Goal: Task Accomplishment & Management: Use online tool/utility

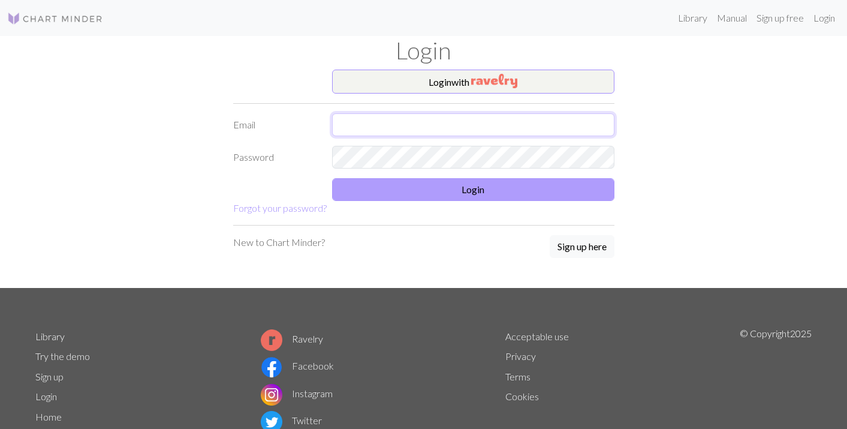
type input "[EMAIL_ADDRESS][DOMAIN_NAME]"
click at [429, 186] on button "Login" at bounding box center [473, 189] width 282 height 23
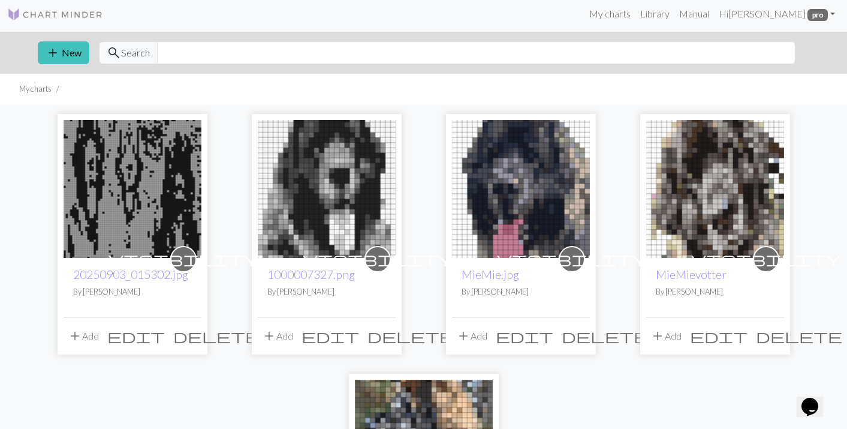
scroll to position [2, 0]
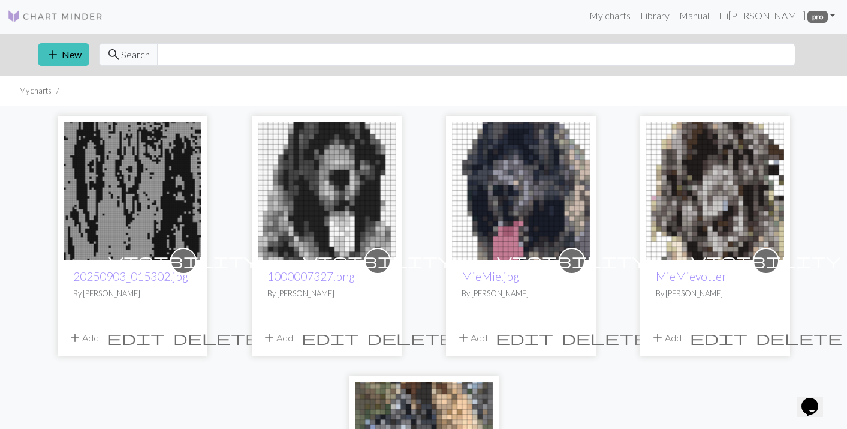
click at [159, 231] on img at bounding box center [133, 191] width 138 height 138
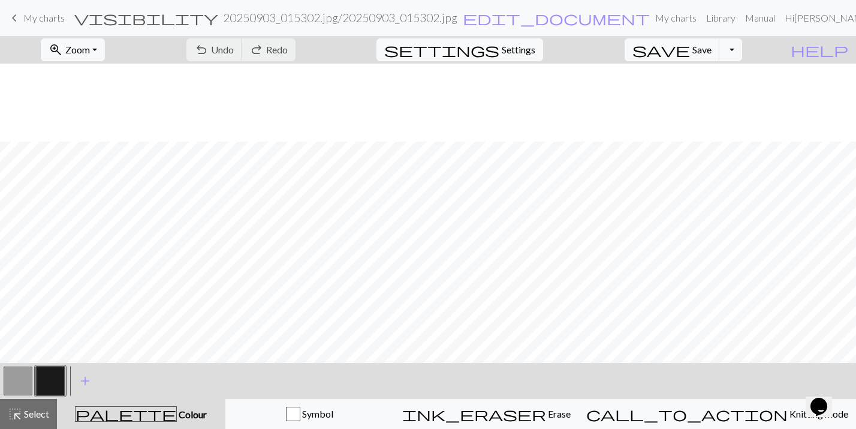
scroll to position [78, 0]
click at [18, 19] on span "keyboard_arrow_left" at bounding box center [14, 18] width 14 height 17
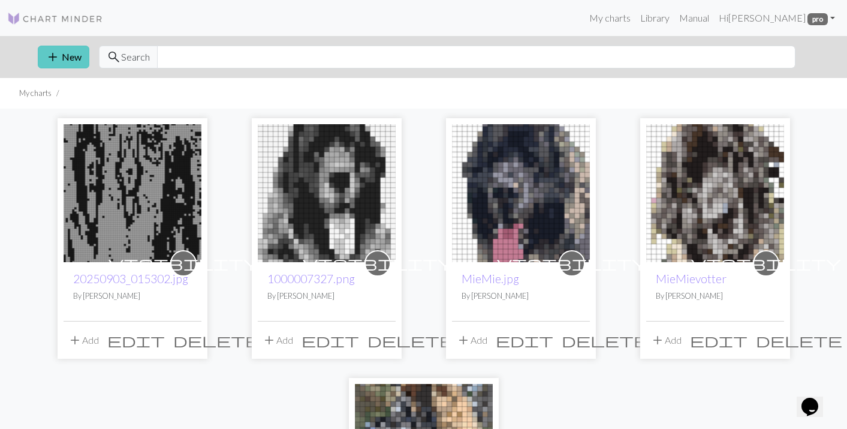
click at [69, 61] on button "add New" at bounding box center [64, 57] width 52 height 23
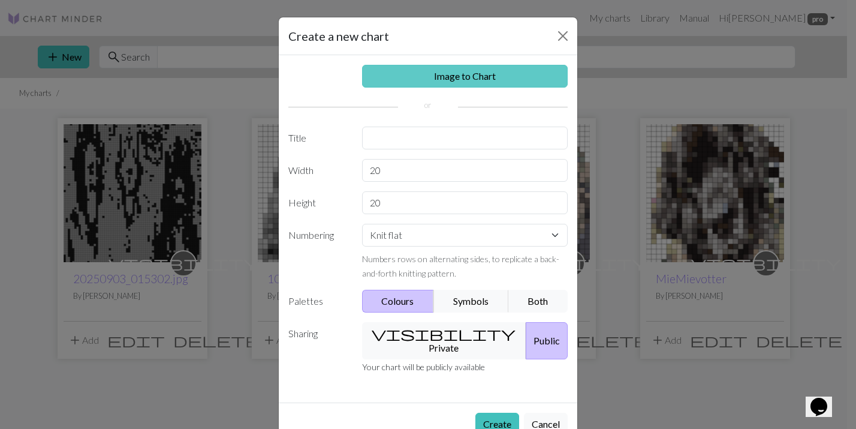
click at [454, 82] on link "Image to Chart" at bounding box center [465, 76] width 206 height 23
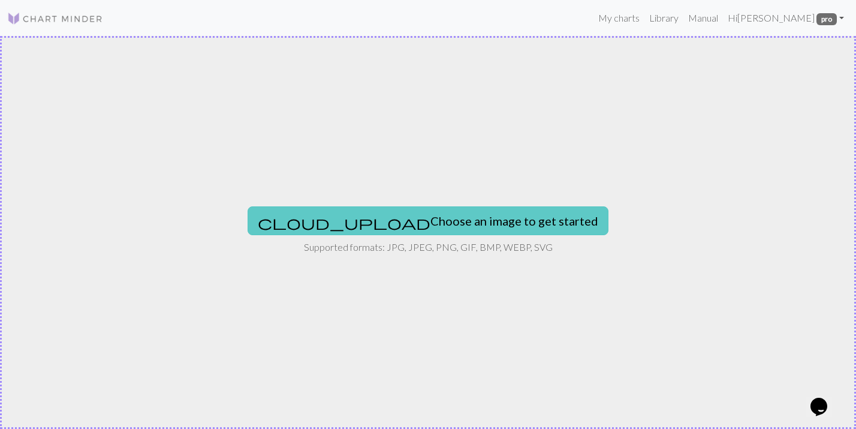
click at [387, 222] on button "cloud_upload Choose an image to get started" at bounding box center [428, 220] width 361 height 29
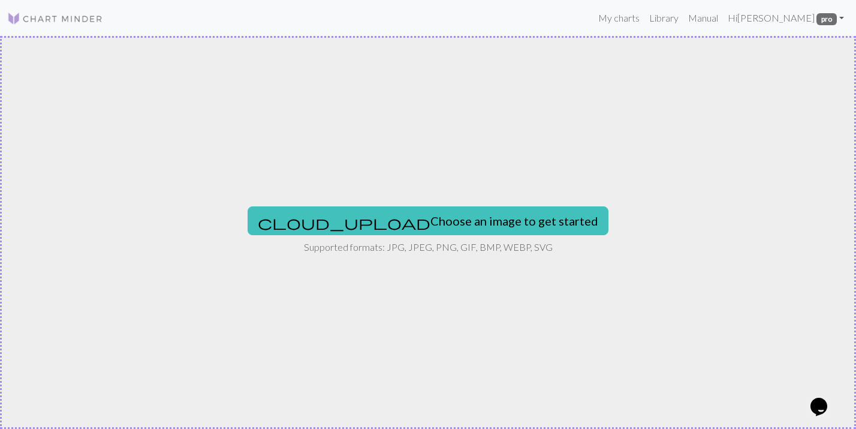
type input "C:\fakepath\Clipped_image_20250903_022743.png"
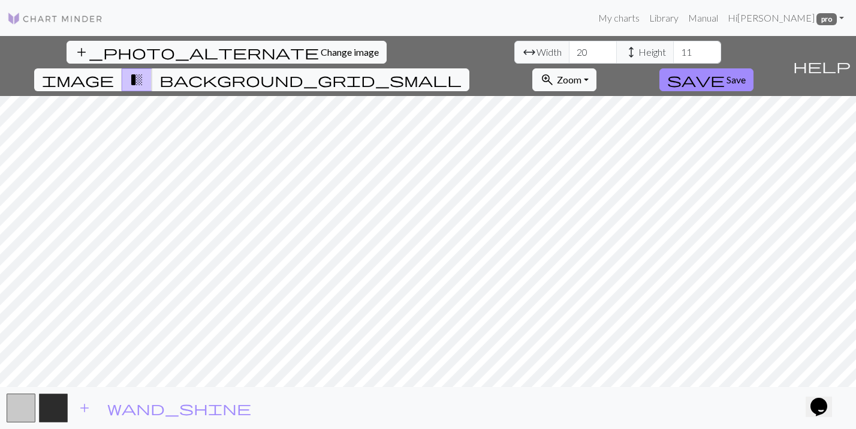
click at [122, 68] on button "image" at bounding box center [78, 79] width 88 height 23
click at [569, 49] on input "21" at bounding box center [593, 52] width 48 height 23
click at [569, 49] on input "22" at bounding box center [593, 52] width 48 height 23
click at [569, 49] on input "23" at bounding box center [593, 52] width 48 height 23
click at [569, 49] on input "24" at bounding box center [593, 52] width 48 height 23
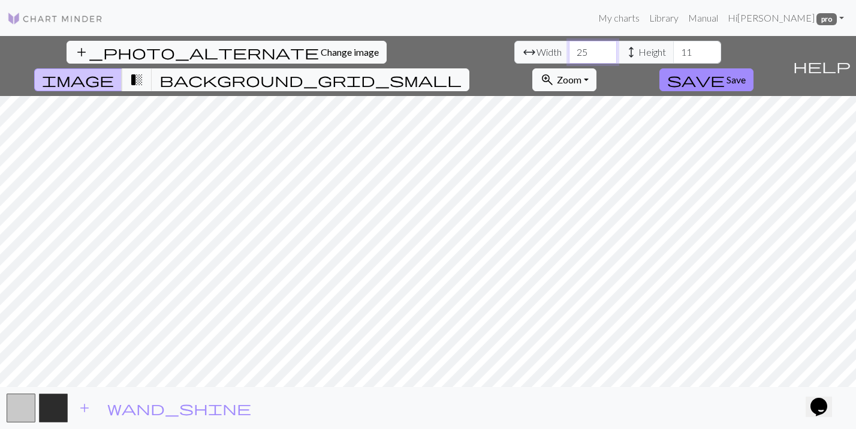
click at [569, 49] on input "25" at bounding box center [593, 52] width 48 height 23
click at [569, 49] on input "26" at bounding box center [593, 52] width 48 height 23
click at [569, 49] on input "27" at bounding box center [593, 52] width 48 height 23
click at [569, 49] on input "28" at bounding box center [593, 52] width 48 height 23
click at [569, 49] on input "29" at bounding box center [593, 52] width 48 height 23
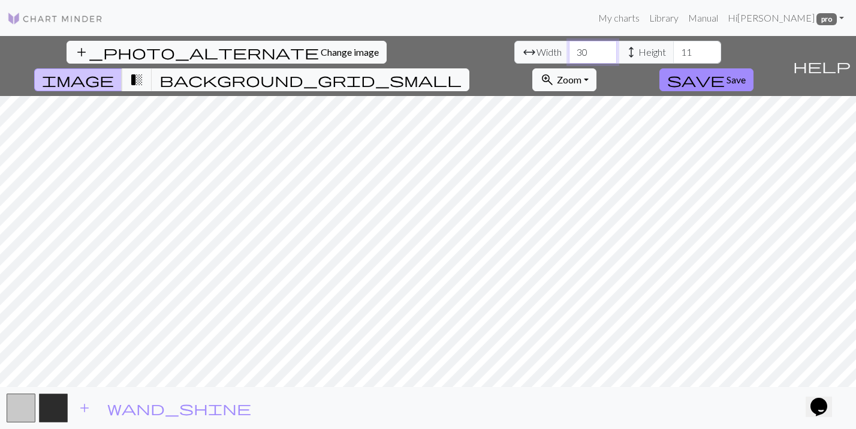
click at [569, 49] on input "30" at bounding box center [593, 52] width 48 height 23
click at [569, 49] on input "31" at bounding box center [593, 52] width 48 height 23
click at [569, 49] on input "32" at bounding box center [593, 52] width 48 height 23
click at [569, 49] on input "33" at bounding box center [593, 52] width 48 height 23
click at [569, 49] on input "34" at bounding box center [593, 52] width 48 height 23
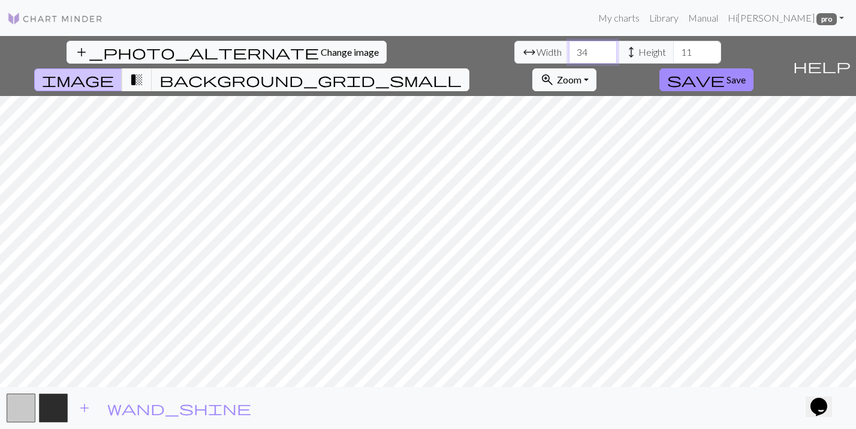
click at [569, 49] on input "35" at bounding box center [593, 52] width 48 height 23
click at [569, 49] on input "36" at bounding box center [593, 52] width 48 height 23
click at [569, 49] on input "37" at bounding box center [593, 52] width 48 height 23
click at [569, 49] on input "38" at bounding box center [593, 52] width 48 height 23
click at [569, 49] on input "39" at bounding box center [593, 52] width 48 height 23
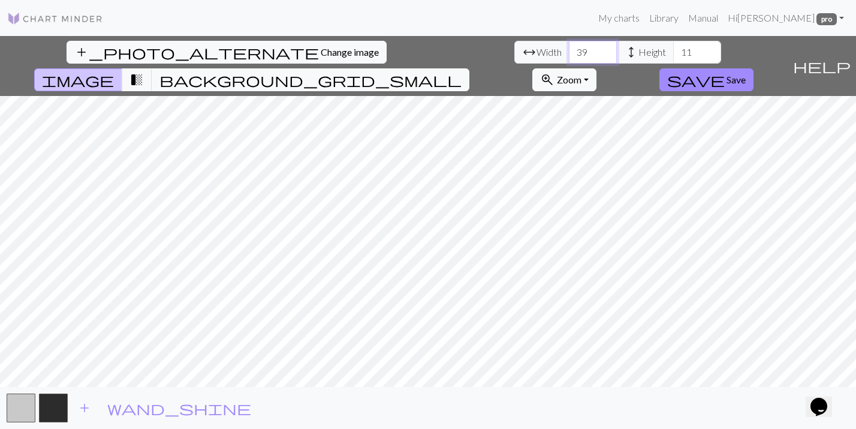
click at [569, 49] on input "40" at bounding box center [593, 52] width 48 height 23
click at [569, 49] on input "41" at bounding box center [593, 52] width 48 height 23
click at [569, 49] on input "42" at bounding box center [593, 52] width 48 height 23
click at [569, 49] on input "43" at bounding box center [593, 52] width 48 height 23
click at [569, 49] on input "44" at bounding box center [593, 52] width 48 height 23
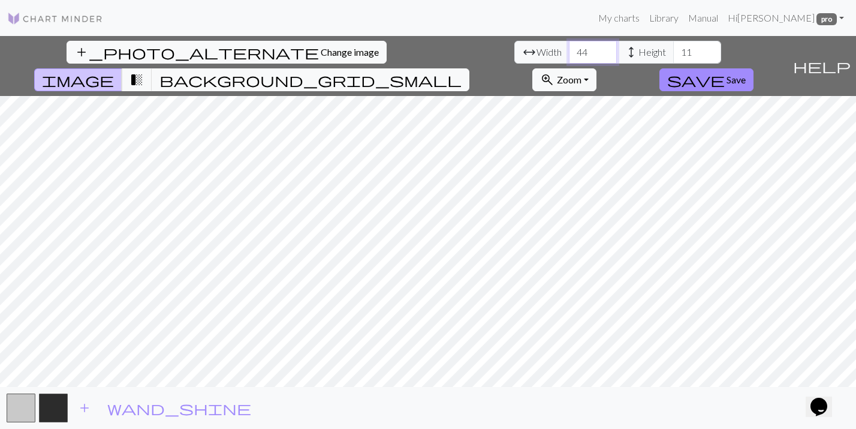
click at [569, 49] on input "45" at bounding box center [593, 52] width 48 height 23
click at [569, 49] on input "46" at bounding box center [593, 52] width 48 height 23
click at [569, 49] on input "47" at bounding box center [593, 52] width 48 height 23
click at [569, 49] on input "48" at bounding box center [593, 52] width 48 height 23
click at [569, 49] on input "49" at bounding box center [593, 52] width 48 height 23
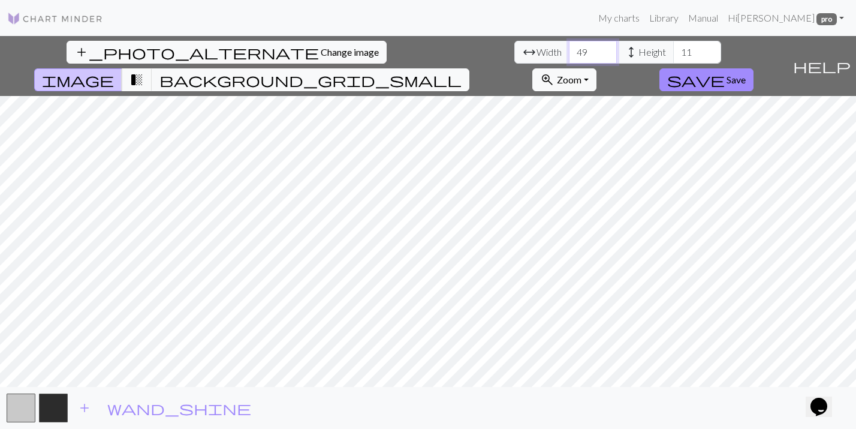
click at [569, 49] on input "50" at bounding box center [593, 52] width 48 height 23
click at [569, 49] on input "51" at bounding box center [593, 52] width 48 height 23
click at [569, 49] on input "52" at bounding box center [593, 52] width 48 height 23
click at [569, 49] on input "53" at bounding box center [593, 52] width 48 height 23
click at [569, 49] on input "54" at bounding box center [593, 52] width 48 height 23
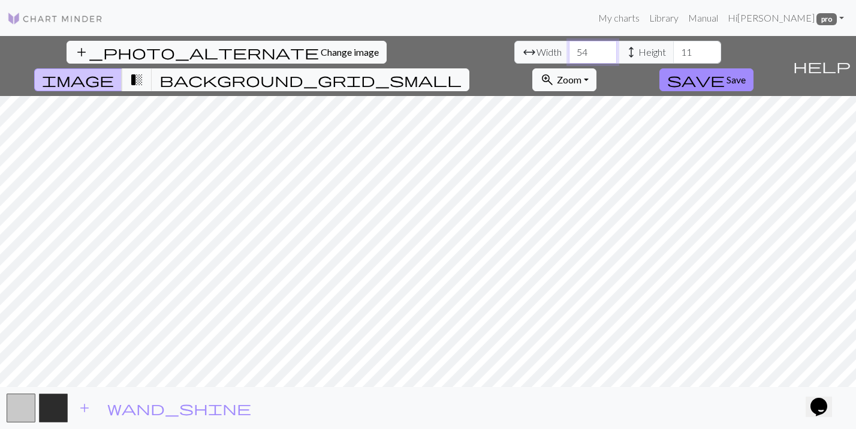
click at [569, 49] on input "55" at bounding box center [593, 52] width 48 height 23
click at [569, 49] on input "56" at bounding box center [593, 52] width 48 height 23
click at [569, 49] on input "57" at bounding box center [593, 52] width 48 height 23
click at [569, 49] on input "58" at bounding box center [593, 52] width 48 height 23
click at [569, 49] on input "59" at bounding box center [593, 52] width 48 height 23
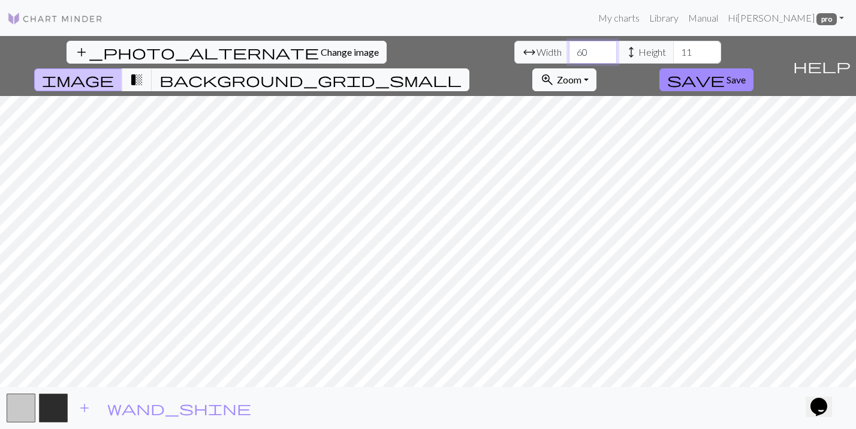
click at [569, 49] on input "60" at bounding box center [593, 52] width 48 height 23
click at [569, 49] on input "61" at bounding box center [593, 52] width 48 height 23
click at [569, 49] on input "62" at bounding box center [593, 52] width 48 height 23
click at [569, 49] on input "63" at bounding box center [593, 52] width 48 height 23
click at [569, 49] on input "64" at bounding box center [593, 52] width 48 height 23
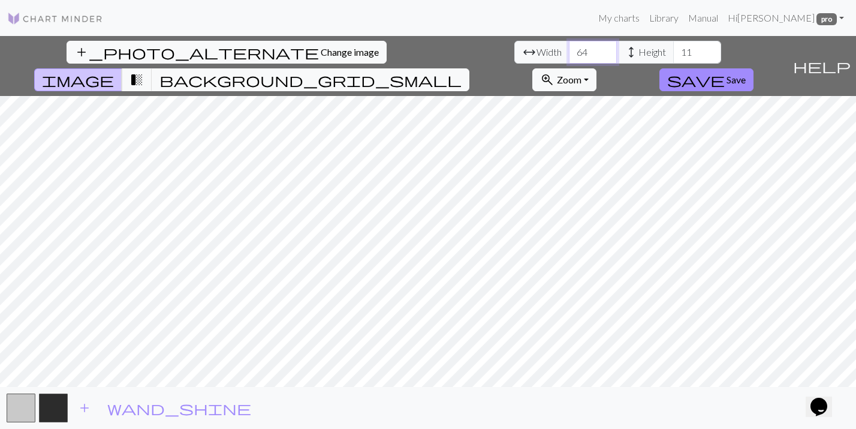
click at [569, 49] on input "65" at bounding box center [593, 52] width 48 height 23
click at [569, 49] on input "66" at bounding box center [593, 52] width 48 height 23
click at [569, 49] on input "67" at bounding box center [593, 52] width 48 height 23
click at [569, 49] on input "68" at bounding box center [593, 52] width 48 height 23
click at [569, 49] on input "69" at bounding box center [593, 52] width 48 height 23
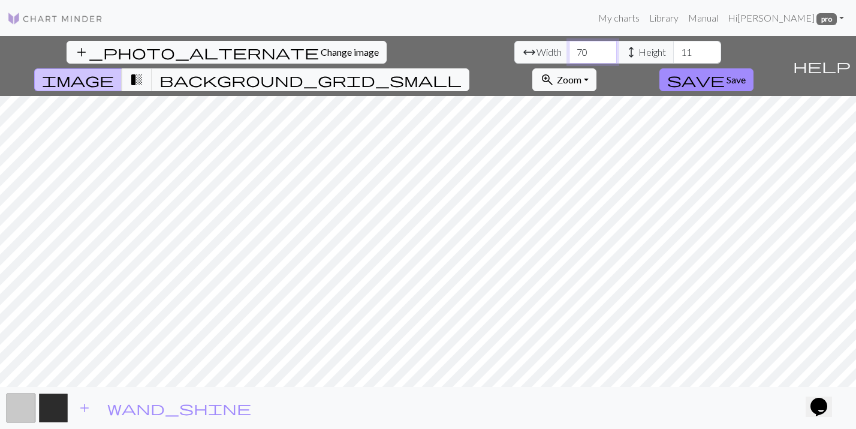
click at [569, 49] on input "70" at bounding box center [593, 52] width 48 height 23
click at [569, 49] on input "71" at bounding box center [593, 52] width 48 height 23
click at [569, 49] on input "72" at bounding box center [593, 52] width 48 height 23
click at [569, 49] on input "73" at bounding box center [593, 52] width 48 height 23
click at [569, 49] on input "74" at bounding box center [593, 52] width 48 height 23
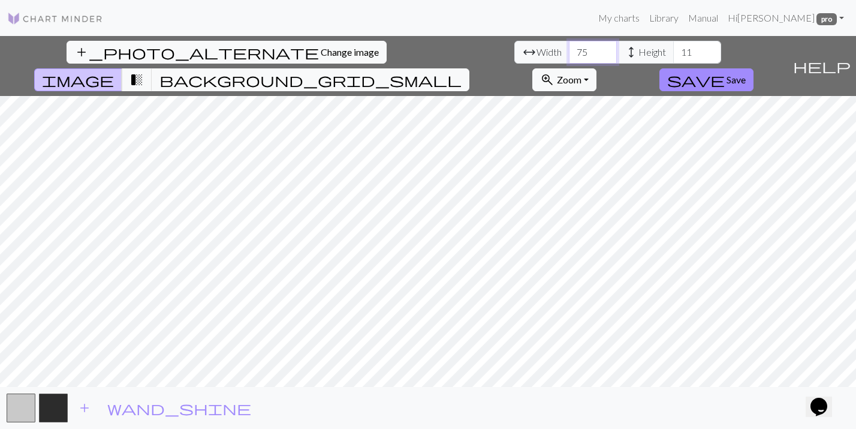
click at [569, 49] on input "75" at bounding box center [593, 52] width 48 height 23
click at [569, 49] on input "76" at bounding box center [593, 52] width 48 height 23
click at [569, 49] on input "77" at bounding box center [593, 52] width 48 height 23
click at [569, 49] on input "78" at bounding box center [593, 52] width 48 height 23
click at [569, 49] on input "79" at bounding box center [593, 52] width 48 height 23
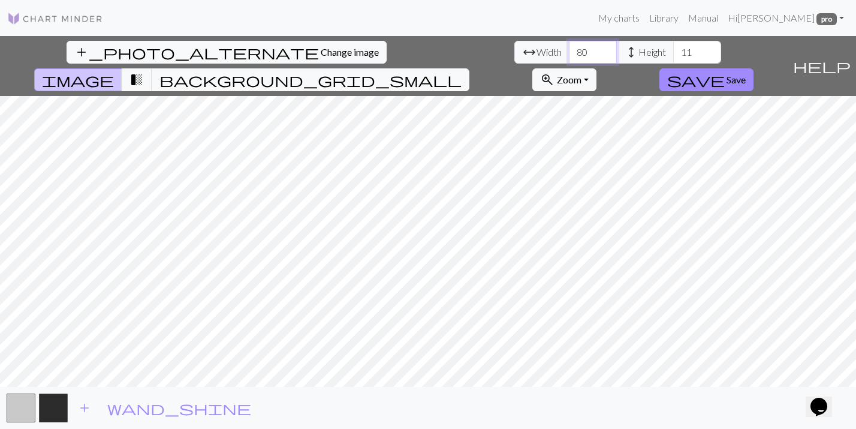
click at [569, 49] on input "80" at bounding box center [593, 52] width 48 height 23
click at [569, 49] on input "81" at bounding box center [593, 52] width 48 height 23
click at [569, 49] on input "82" at bounding box center [593, 52] width 48 height 23
click at [569, 49] on input "83" at bounding box center [593, 52] width 48 height 23
click at [569, 49] on input "84" at bounding box center [593, 52] width 48 height 23
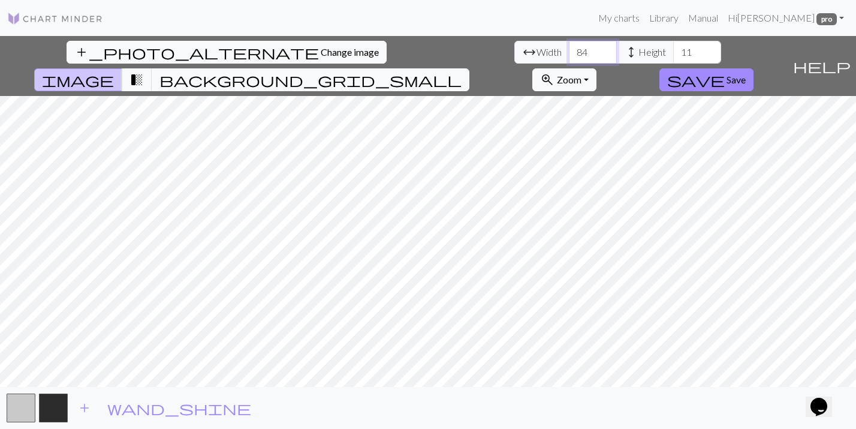
type input "85"
click at [569, 49] on input "85" at bounding box center [593, 52] width 48 height 23
click at [673, 50] on input "12" at bounding box center [697, 52] width 48 height 23
click at [673, 50] on input "13" at bounding box center [697, 52] width 48 height 23
click at [673, 50] on input "14" at bounding box center [697, 52] width 48 height 23
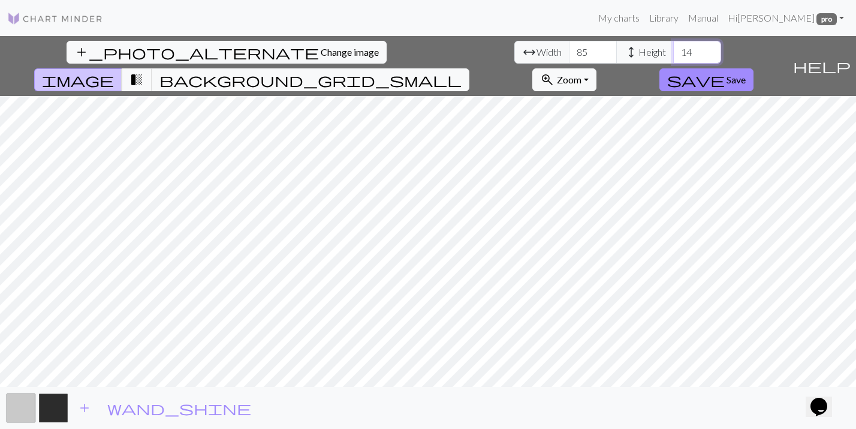
click at [673, 50] on input "15" at bounding box center [697, 52] width 48 height 23
click at [673, 50] on input "16" at bounding box center [697, 52] width 48 height 23
click at [673, 50] on input "17" at bounding box center [697, 52] width 48 height 23
click at [673, 50] on input "18" at bounding box center [697, 52] width 48 height 23
click at [673, 50] on input "19" at bounding box center [697, 52] width 48 height 23
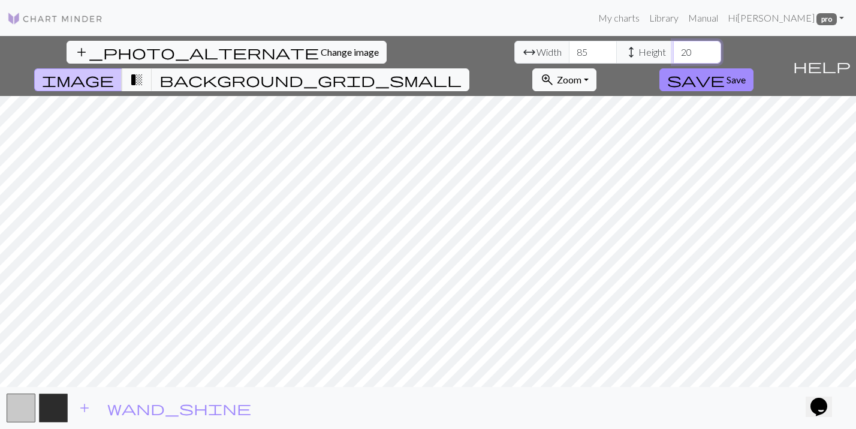
click at [673, 50] on input "20" at bounding box center [697, 52] width 48 height 23
click at [673, 50] on input "21" at bounding box center [697, 52] width 48 height 23
click at [673, 50] on input "22" at bounding box center [697, 52] width 48 height 23
click at [673, 50] on input "23" at bounding box center [697, 52] width 48 height 23
click at [673, 50] on input "24" at bounding box center [697, 52] width 48 height 23
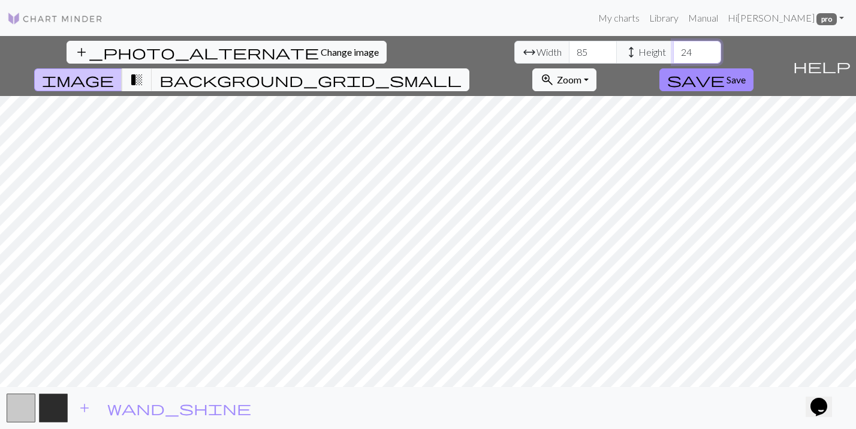
click at [673, 50] on input "25" at bounding box center [697, 52] width 48 height 23
click at [673, 50] on input "26" at bounding box center [697, 52] width 48 height 23
click at [673, 50] on input "27" at bounding box center [697, 52] width 48 height 23
click at [673, 50] on input "28" at bounding box center [697, 52] width 48 height 23
click at [673, 50] on input "29" at bounding box center [697, 52] width 48 height 23
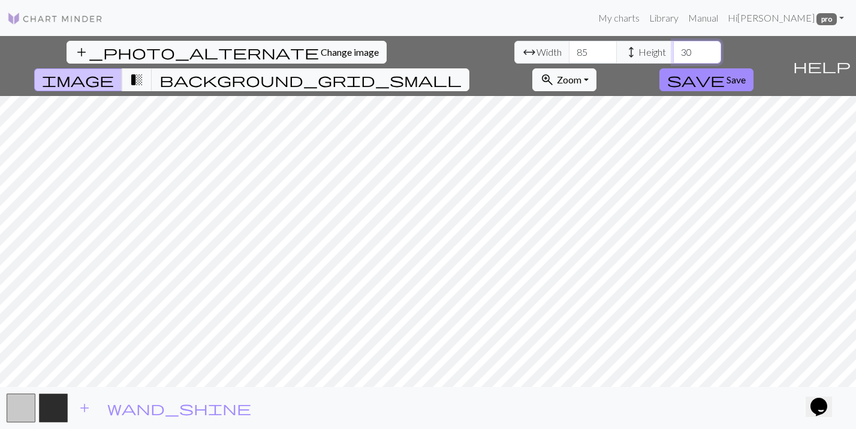
click at [673, 50] on input "30" at bounding box center [697, 52] width 48 height 23
click at [673, 50] on input "31" at bounding box center [697, 52] width 48 height 23
click at [673, 50] on input "32" at bounding box center [697, 52] width 48 height 23
click at [673, 50] on input "33" at bounding box center [697, 52] width 48 height 23
click at [673, 50] on input "34" at bounding box center [697, 52] width 48 height 23
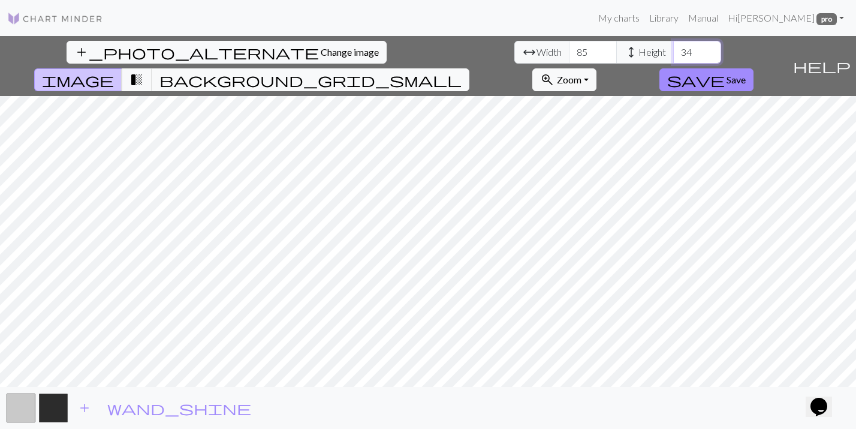
click at [673, 50] on input "35" at bounding box center [697, 52] width 48 height 23
click at [673, 50] on input "36" at bounding box center [697, 52] width 48 height 23
click at [673, 50] on input "37" at bounding box center [697, 52] width 48 height 23
click at [673, 50] on input "38" at bounding box center [697, 52] width 48 height 23
click at [673, 50] on input "39" at bounding box center [697, 52] width 48 height 23
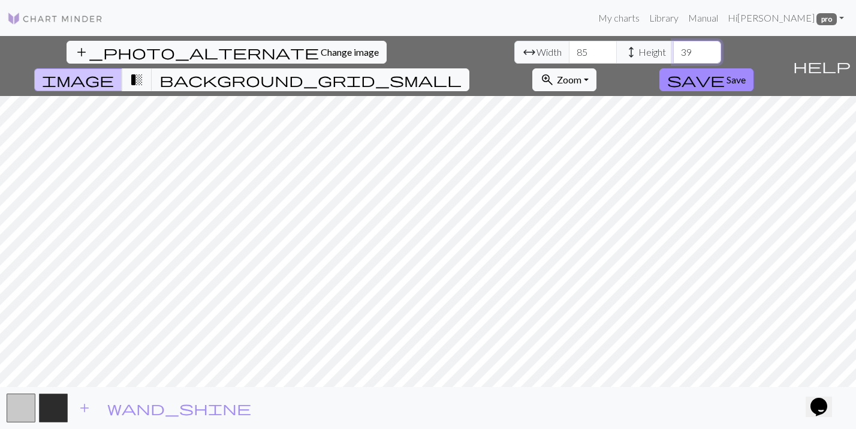
click at [673, 50] on input "40" at bounding box center [697, 52] width 48 height 23
click at [673, 50] on input "41" at bounding box center [697, 52] width 48 height 23
click at [673, 50] on input "42" at bounding box center [697, 52] width 48 height 23
click at [673, 50] on input "43" at bounding box center [697, 52] width 48 height 23
click at [673, 50] on input "44" at bounding box center [697, 52] width 48 height 23
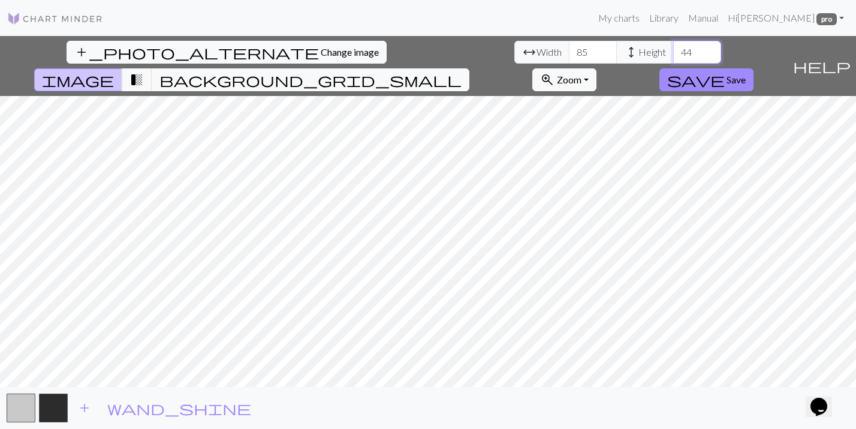
click at [673, 50] on input "45" at bounding box center [697, 52] width 48 height 23
click at [673, 50] on input "46" at bounding box center [697, 52] width 48 height 23
click at [673, 50] on input "47" at bounding box center [697, 52] width 48 height 23
click at [673, 50] on input "48" at bounding box center [697, 52] width 48 height 23
click at [673, 50] on input "49" at bounding box center [697, 52] width 48 height 23
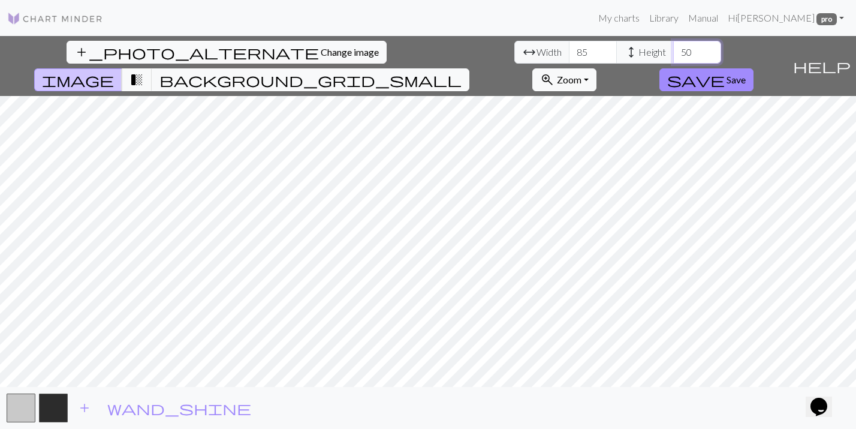
click at [673, 50] on input "50" at bounding box center [697, 52] width 48 height 23
click at [673, 50] on input "51" at bounding box center [697, 52] width 48 height 23
click at [673, 50] on input "52" at bounding box center [697, 52] width 48 height 23
click at [673, 50] on input "53" at bounding box center [697, 52] width 48 height 23
click at [673, 50] on input "54" at bounding box center [697, 52] width 48 height 23
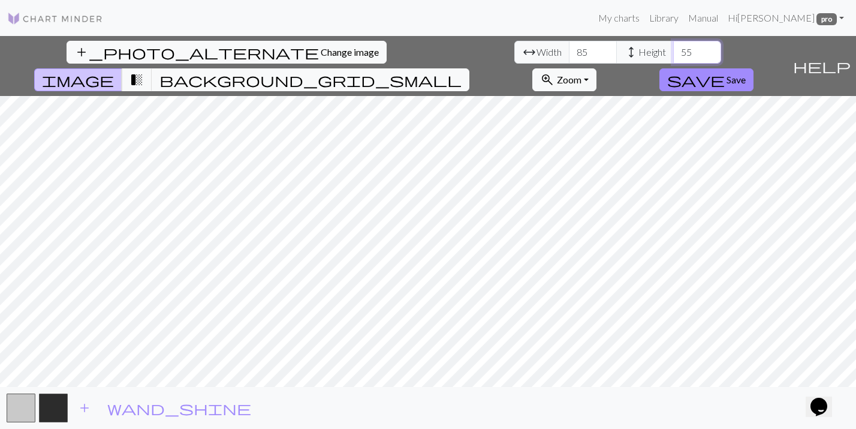
click at [673, 50] on input "55" at bounding box center [697, 52] width 48 height 23
click at [673, 50] on input "56" at bounding box center [697, 52] width 48 height 23
click at [673, 50] on input "57" at bounding box center [697, 52] width 48 height 23
click at [673, 50] on input "58" at bounding box center [697, 52] width 48 height 23
click at [673, 50] on input "59" at bounding box center [697, 52] width 48 height 23
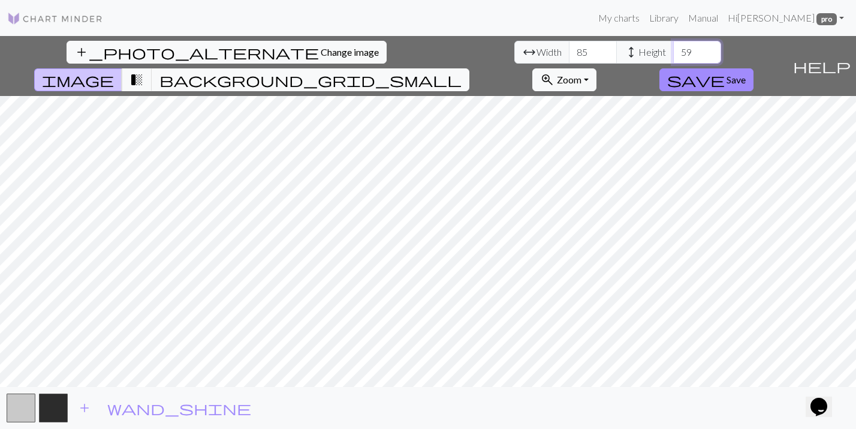
click at [673, 50] on input "60" at bounding box center [697, 52] width 48 height 23
click at [673, 50] on input "61" at bounding box center [697, 52] width 48 height 23
click at [673, 50] on input "62" at bounding box center [697, 52] width 48 height 23
click at [673, 50] on input "63" at bounding box center [697, 52] width 48 height 23
click at [673, 50] on input "64" at bounding box center [697, 52] width 48 height 23
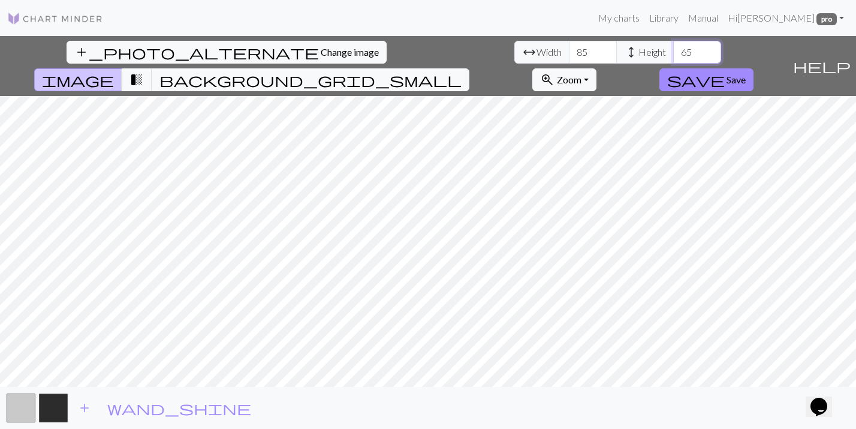
click at [673, 50] on input "65" at bounding box center [697, 52] width 48 height 23
click at [673, 50] on input "66" at bounding box center [697, 52] width 48 height 23
click at [673, 50] on input "67" at bounding box center [697, 52] width 48 height 23
click at [673, 50] on input "68" at bounding box center [697, 52] width 48 height 23
click at [673, 57] on input "67" at bounding box center [697, 52] width 48 height 23
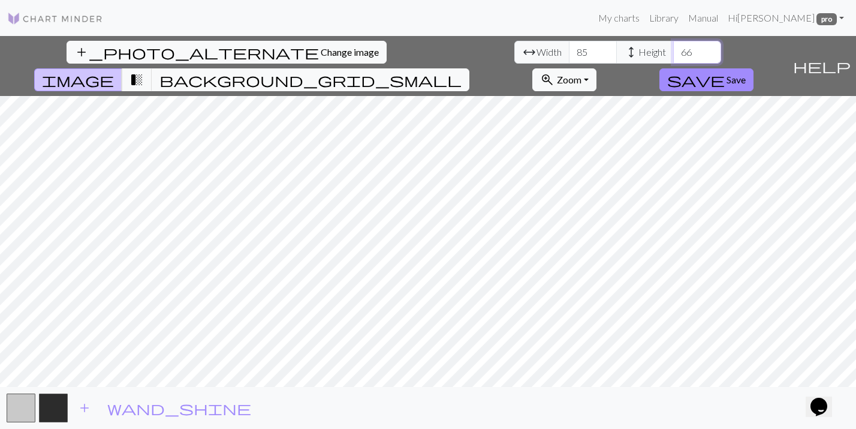
click at [673, 57] on input "66" at bounding box center [697, 52] width 48 height 23
click at [673, 57] on input "65" at bounding box center [697, 52] width 48 height 23
click at [673, 57] on input "64" at bounding box center [697, 52] width 48 height 23
click at [673, 57] on input "63" at bounding box center [697, 52] width 48 height 23
click at [673, 57] on input "62" at bounding box center [697, 52] width 48 height 23
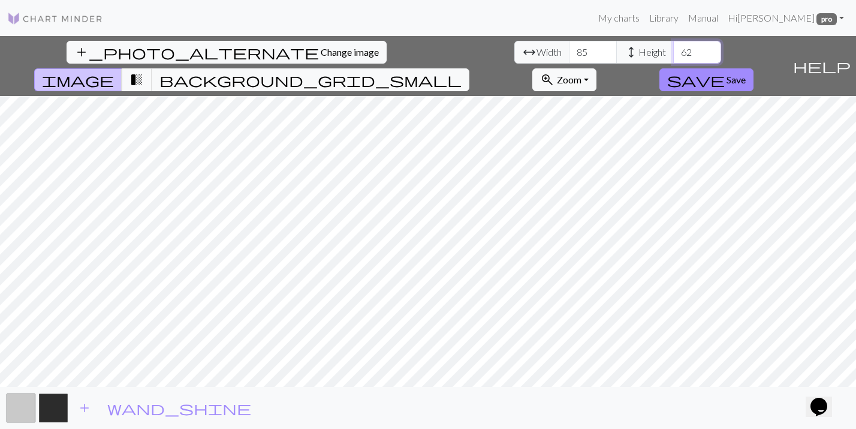
click at [673, 57] on input "61" at bounding box center [697, 52] width 48 height 23
click at [673, 57] on input "60" at bounding box center [697, 52] width 48 height 23
click at [673, 57] on input "59" at bounding box center [697, 52] width 48 height 23
click at [673, 57] on input "58" at bounding box center [697, 52] width 48 height 23
click at [673, 57] on input "57" at bounding box center [697, 52] width 48 height 23
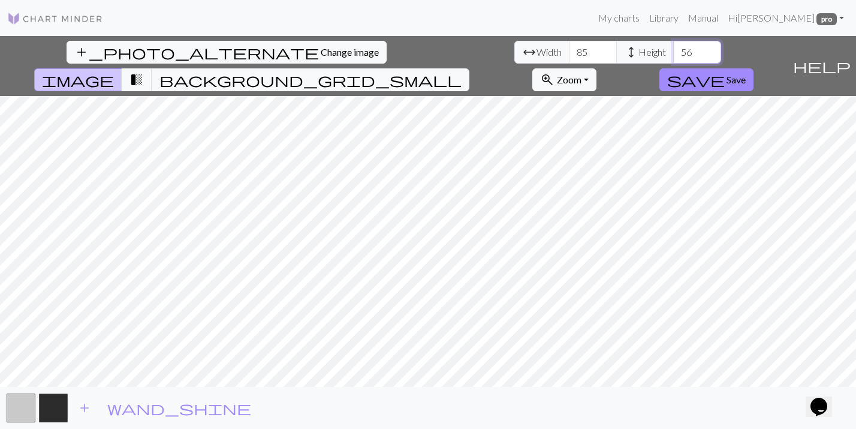
click at [673, 57] on input "56" at bounding box center [697, 52] width 48 height 23
click at [673, 57] on input "55" at bounding box center [697, 52] width 48 height 23
click at [673, 48] on input "56" at bounding box center [697, 52] width 48 height 23
click at [673, 55] on input "55" at bounding box center [697, 52] width 48 height 23
click at [673, 55] on input "54" at bounding box center [697, 52] width 48 height 23
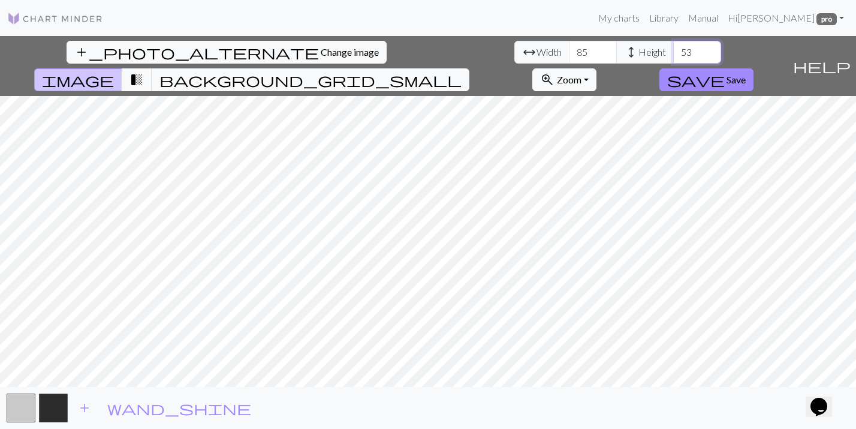
click at [673, 55] on input "53" at bounding box center [697, 52] width 48 height 23
click at [673, 55] on input "52" at bounding box center [697, 52] width 48 height 23
click at [673, 55] on input "51" at bounding box center [697, 52] width 48 height 23
click at [673, 55] on input "50" at bounding box center [697, 52] width 48 height 23
click at [673, 55] on input "49" at bounding box center [697, 52] width 48 height 23
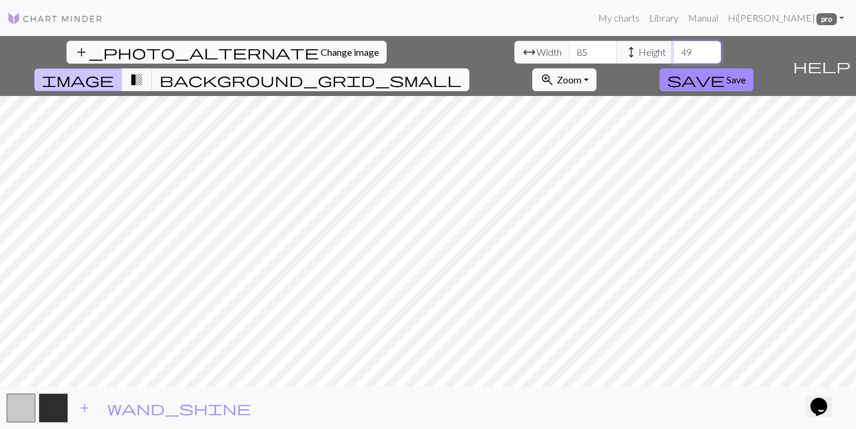
click at [673, 55] on input "48" at bounding box center [697, 52] width 48 height 23
click at [673, 55] on input "47" at bounding box center [697, 52] width 48 height 23
click at [673, 55] on input "46" at bounding box center [697, 52] width 48 height 23
click at [673, 49] on input "47" at bounding box center [697, 52] width 48 height 23
click at [673, 55] on input "46" at bounding box center [697, 52] width 48 height 23
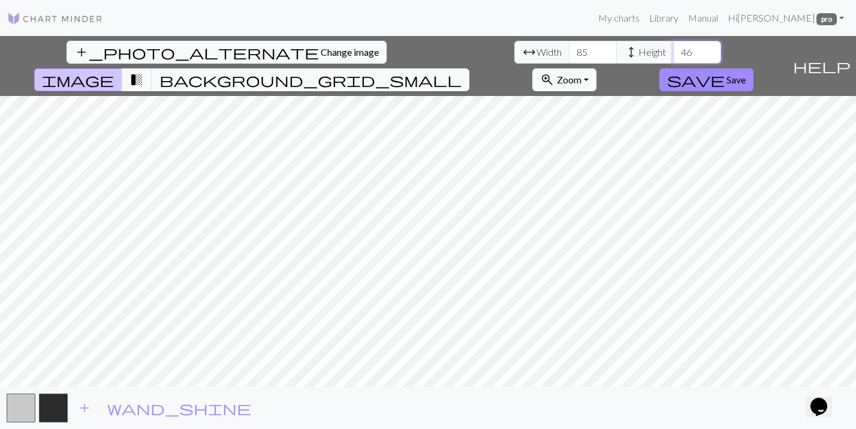
type input "45"
click at [673, 55] on input "45" at bounding box center [697, 52] width 48 height 23
click at [144, 71] on span "transition_fade" at bounding box center [137, 79] width 14 height 17
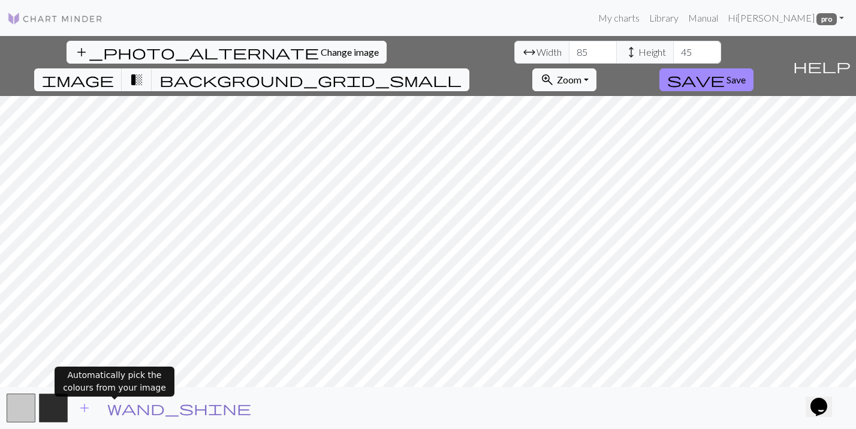
click at [116, 404] on span "wand_shine" at bounding box center [179, 407] width 144 height 17
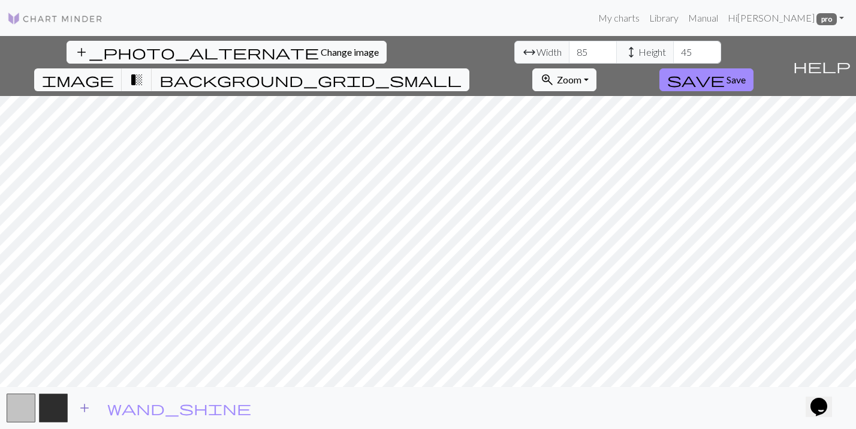
click at [86, 408] on span "add" at bounding box center [84, 407] width 14 height 17
click at [121, 410] on span "add" at bounding box center [117, 407] width 14 height 17
click at [149, 410] on span "add" at bounding box center [149, 407] width 14 height 17
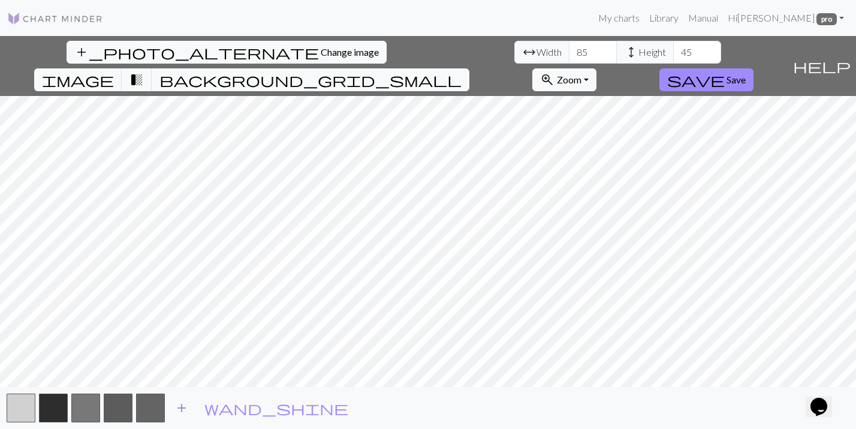
click at [182, 407] on span "add" at bounding box center [181, 407] width 14 height 17
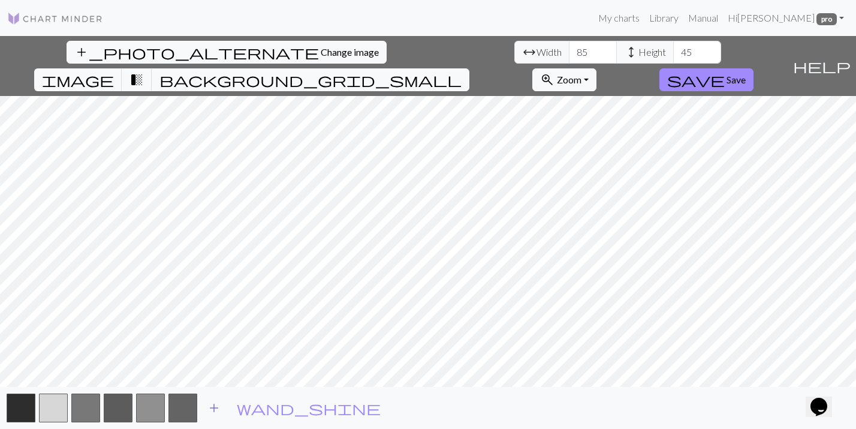
click at [217, 409] on span "add" at bounding box center [214, 407] width 14 height 17
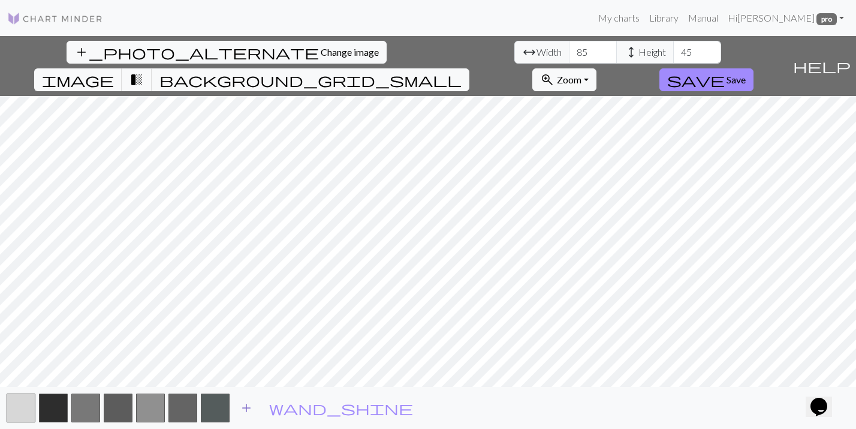
click at [253, 409] on span "add" at bounding box center [246, 407] width 14 height 17
click at [282, 405] on span "add" at bounding box center [279, 407] width 14 height 17
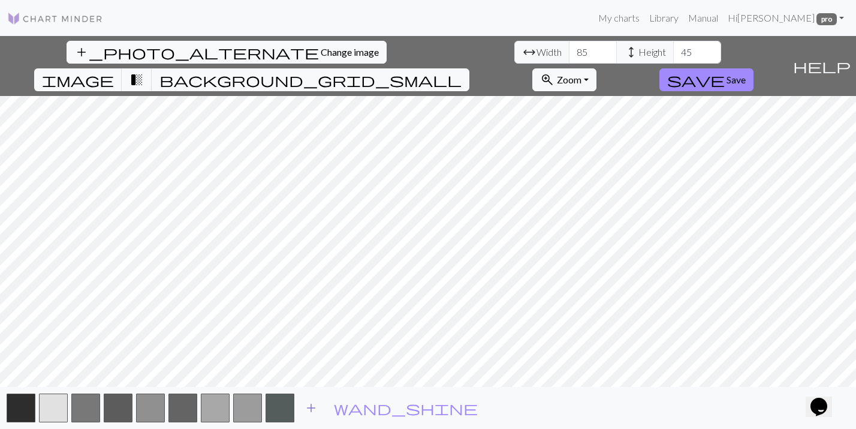
click at [308, 404] on span "add" at bounding box center [311, 407] width 14 height 17
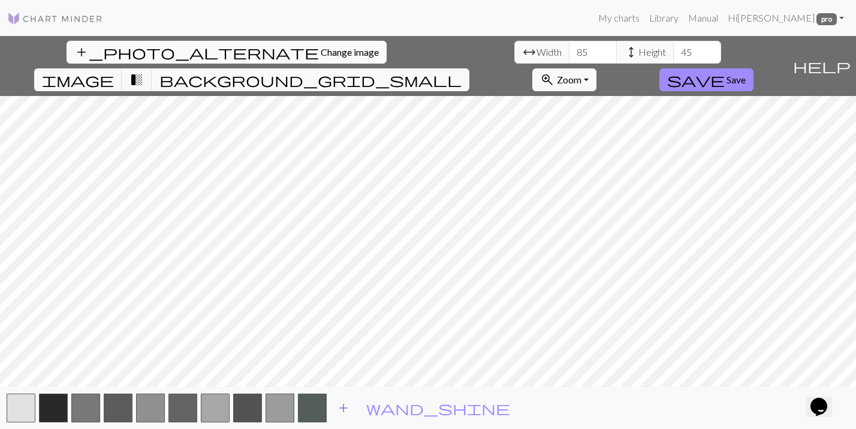
click at [338, 410] on span "add" at bounding box center [343, 407] width 14 height 17
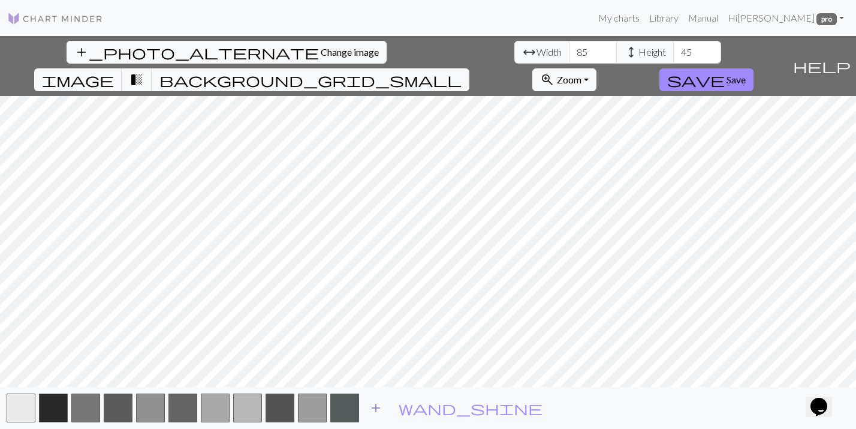
click at [382, 412] on span "add" at bounding box center [376, 407] width 14 height 17
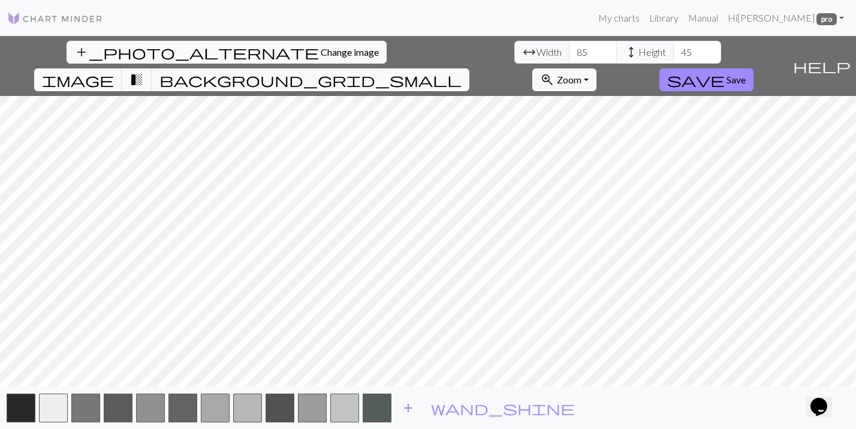
click at [410, 411] on span "add" at bounding box center [408, 407] width 14 height 17
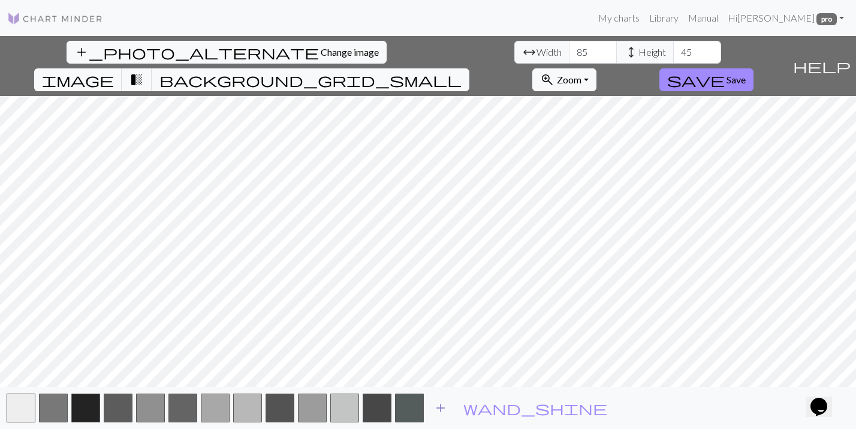
click at [446, 407] on span "add" at bounding box center [441, 407] width 14 height 17
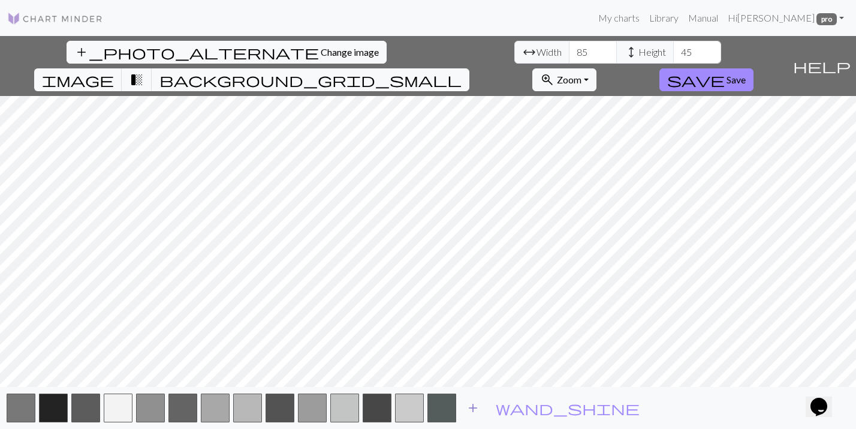
click at [471, 410] on span "add" at bounding box center [473, 407] width 14 height 17
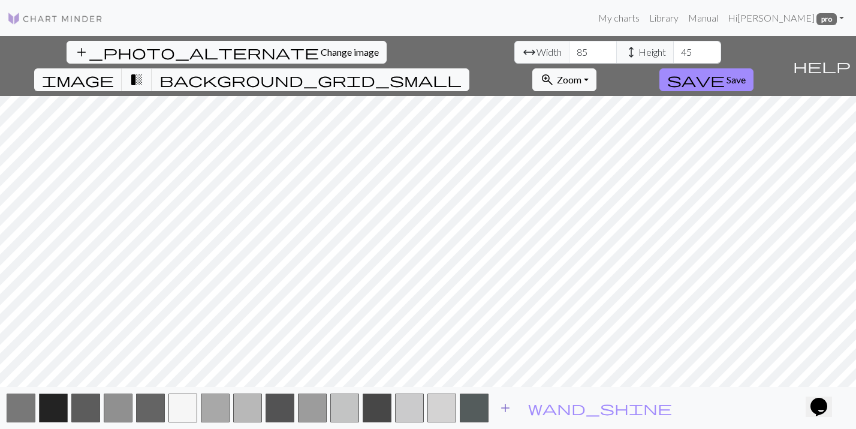
click at [499, 411] on span "add" at bounding box center [505, 407] width 14 height 17
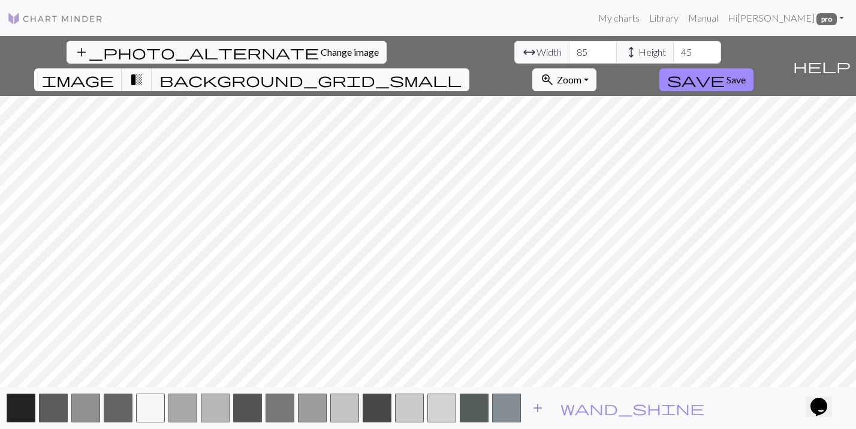
click at [537, 405] on span "add" at bounding box center [538, 407] width 14 height 17
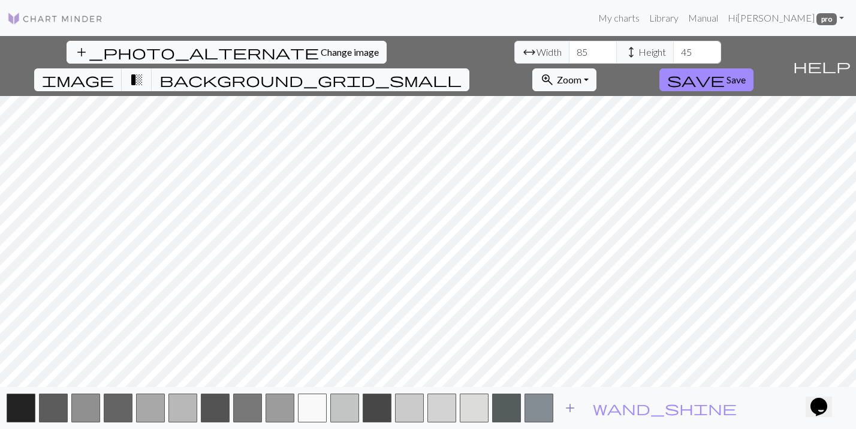
click at [569, 405] on span "add" at bounding box center [570, 407] width 14 height 17
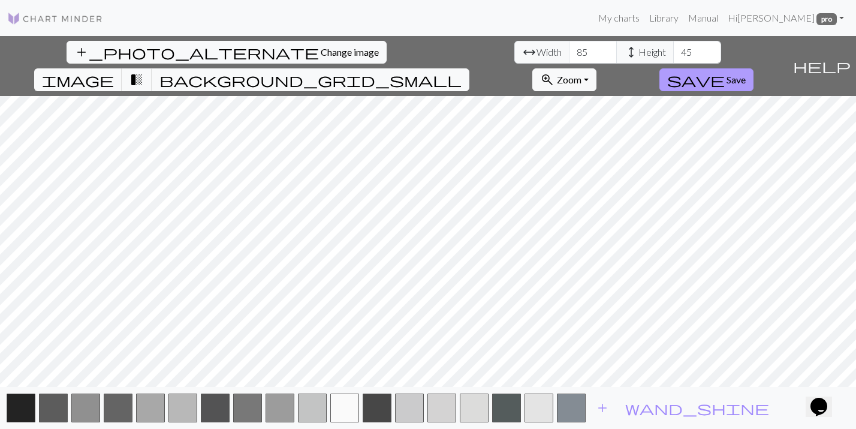
click at [746, 74] on span "Save" at bounding box center [736, 79] width 19 height 11
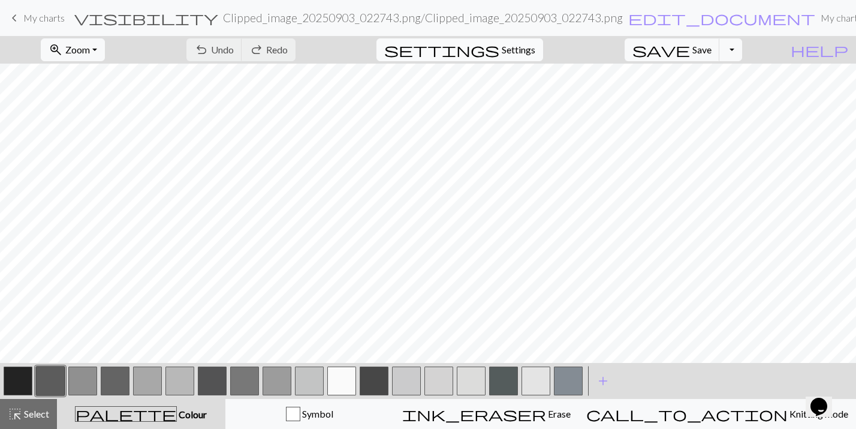
click at [522, 50] on span "Settings" at bounding box center [519, 50] width 34 height 14
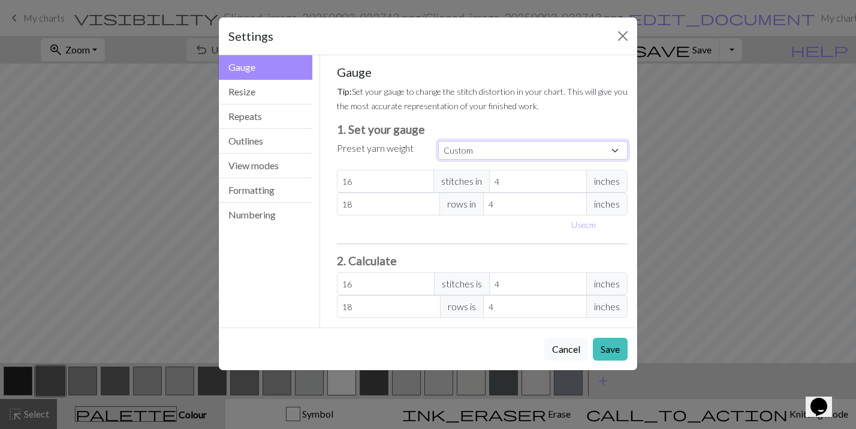
click at [470, 153] on select "Custom Square Lace Light Fingering Fingering Sport Double knit Worsted Aran Bul…" at bounding box center [532, 150] width 189 height 19
click at [607, 185] on span "inches" at bounding box center [606, 181] width 41 height 23
click at [591, 227] on button "Use cm" at bounding box center [583, 224] width 35 height 19
type input "10.16"
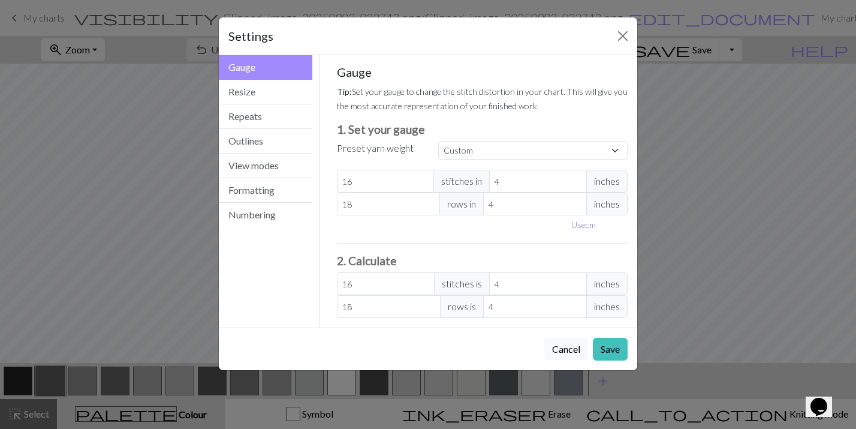
type input "10.16"
type input "9.16"
type input "17.75"
click at [594, 183] on input "9.16" at bounding box center [548, 181] width 104 height 23
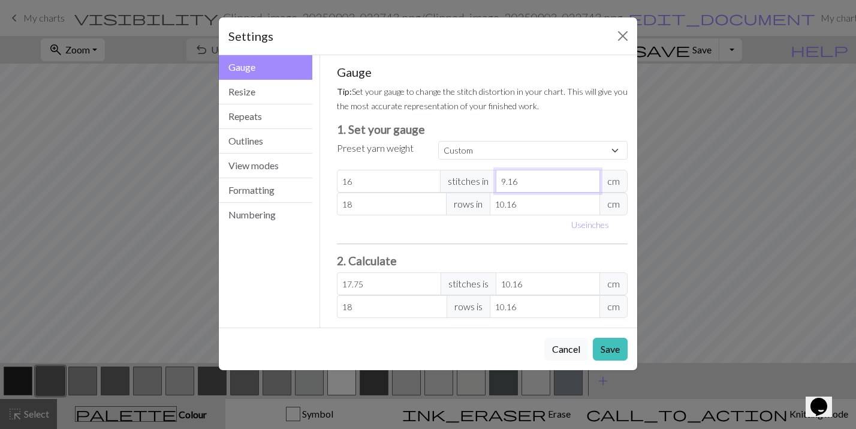
type input "10.16"
click at [592, 177] on input "10.16" at bounding box center [548, 181] width 104 height 23
type input "16"
type input "10.1"
type input "16.1"
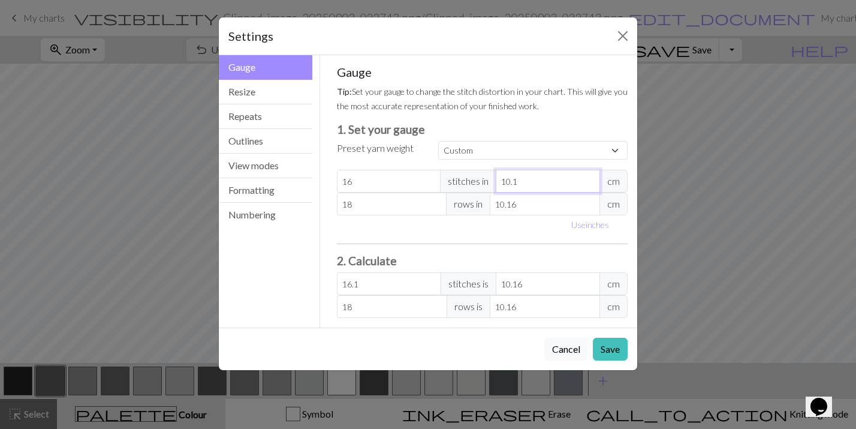
type input "10"
type input "16.26"
type input "10"
type input "19"
click at [436, 201] on input "19" at bounding box center [392, 203] width 110 height 23
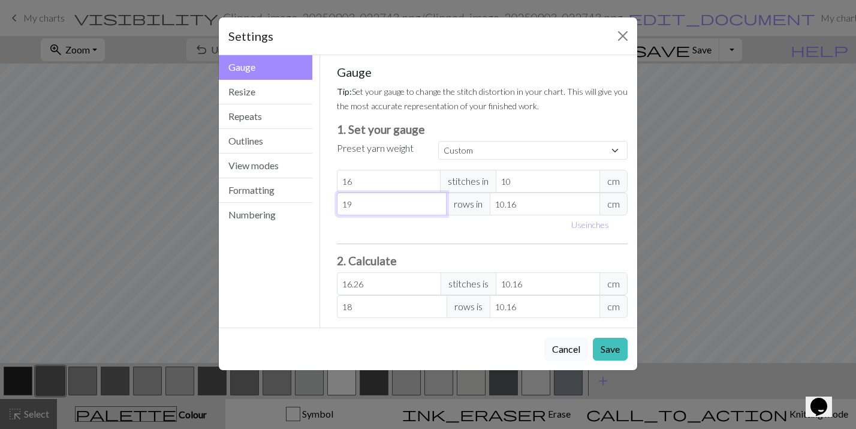
type input "19"
type input "20"
click at [436, 201] on input "20" at bounding box center [392, 203] width 110 height 23
type input "20"
click at [554, 206] on input "10.16" at bounding box center [545, 203] width 110 height 23
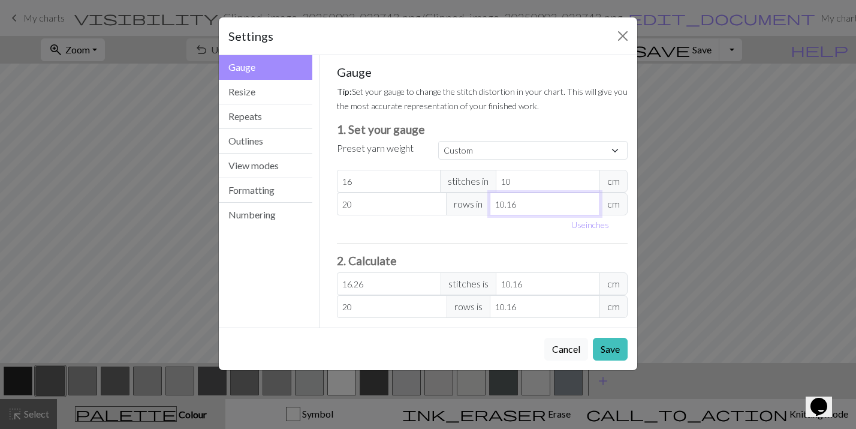
type input "10.1"
type input "20.12"
type input "10"
type input "20.32"
type input "10"
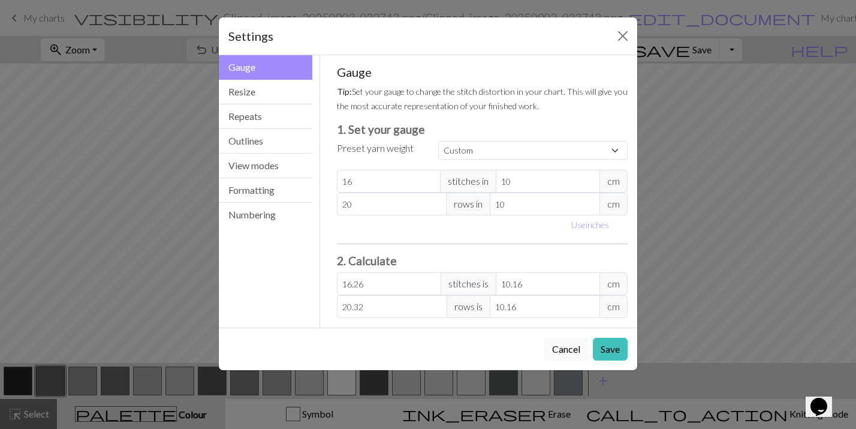
click at [543, 233] on div "Use inches" at bounding box center [483, 224] width 306 height 19
click at [606, 350] on button "Save" at bounding box center [610, 349] width 35 height 23
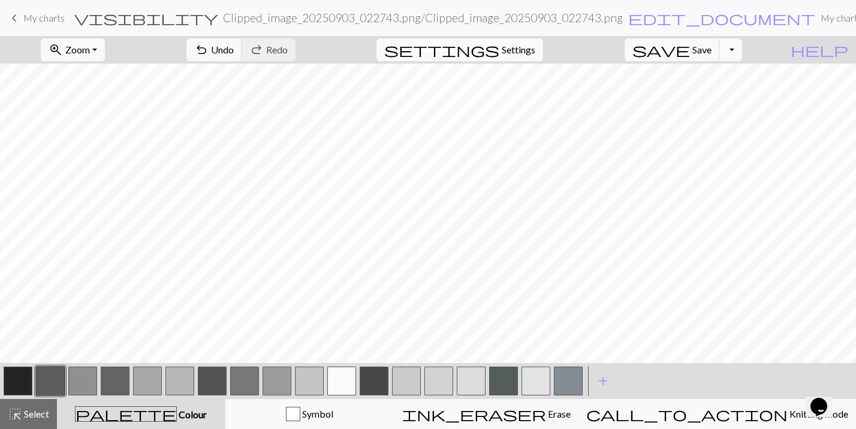
click at [535, 47] on span "Settings" at bounding box center [519, 50] width 34 height 14
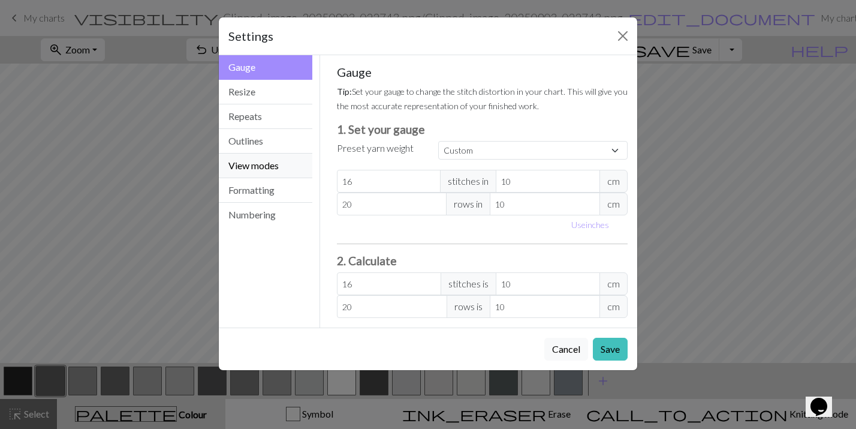
click at [273, 167] on button "View modes" at bounding box center [266, 165] width 94 height 25
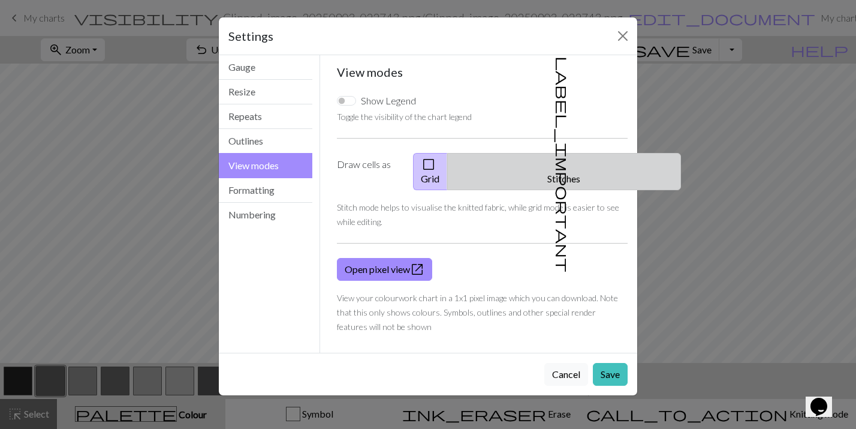
click at [555, 161] on span "label_important" at bounding box center [563, 164] width 17 height 216
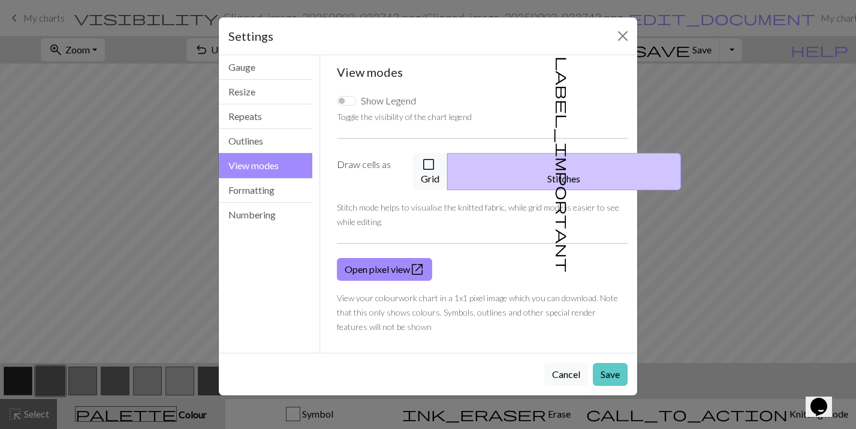
click at [614, 363] on button "Save" at bounding box center [610, 374] width 35 height 23
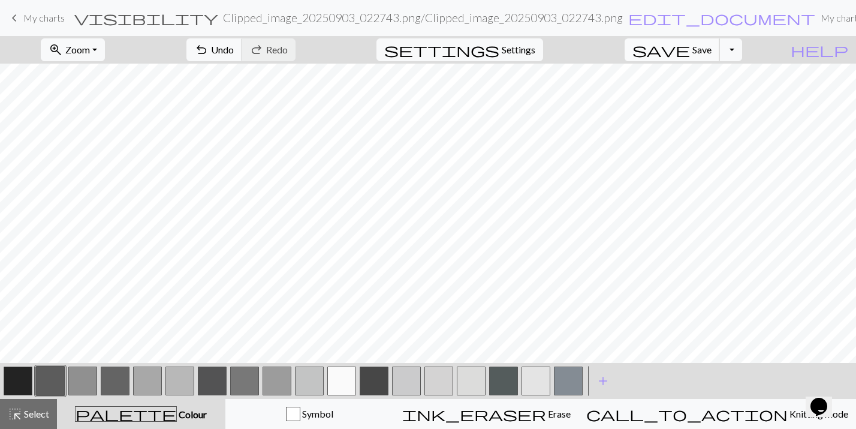
click at [711, 46] on button "save Save Save" at bounding box center [672, 49] width 95 height 23
click at [742, 50] on button "Toggle Dropdown" at bounding box center [731, 49] width 23 height 23
click at [719, 95] on button "save_alt Download" at bounding box center [643, 95] width 198 height 19
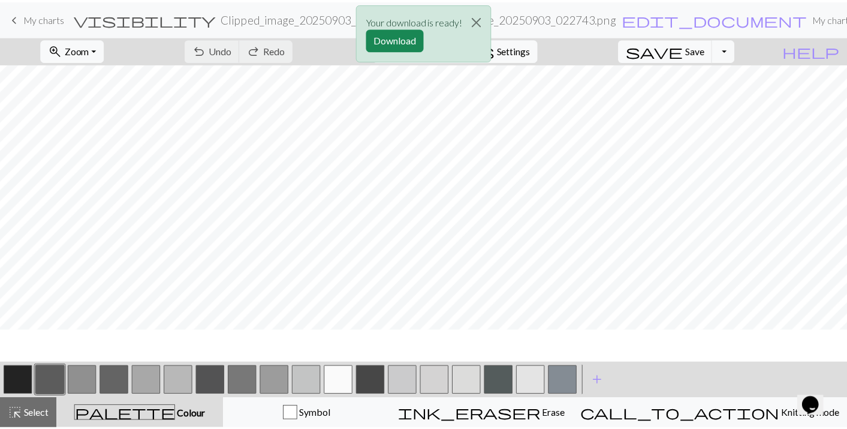
scroll to position [184, 0]
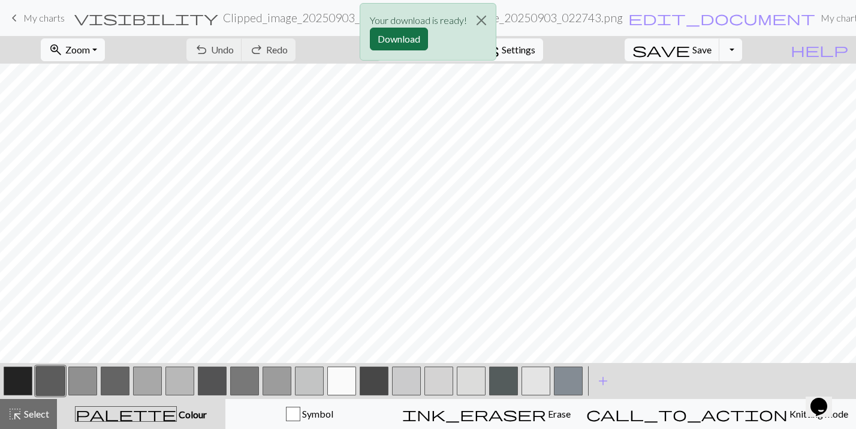
click at [416, 41] on button "Download" at bounding box center [399, 39] width 58 height 23
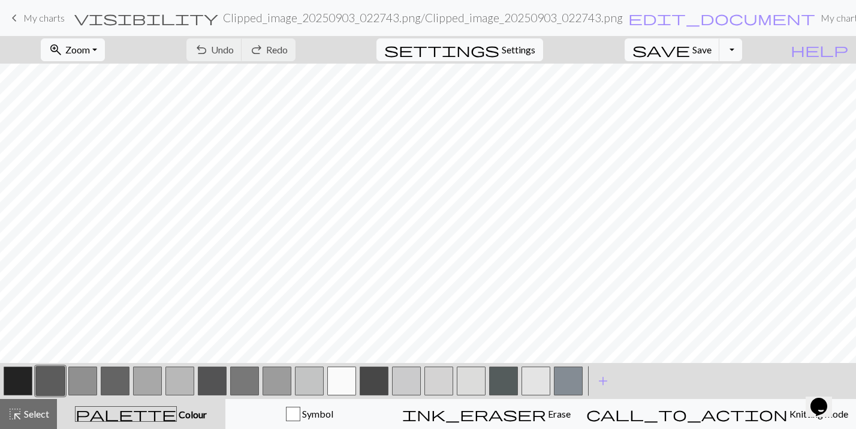
click at [46, 18] on span "My charts" at bounding box center [43, 17] width 41 height 11
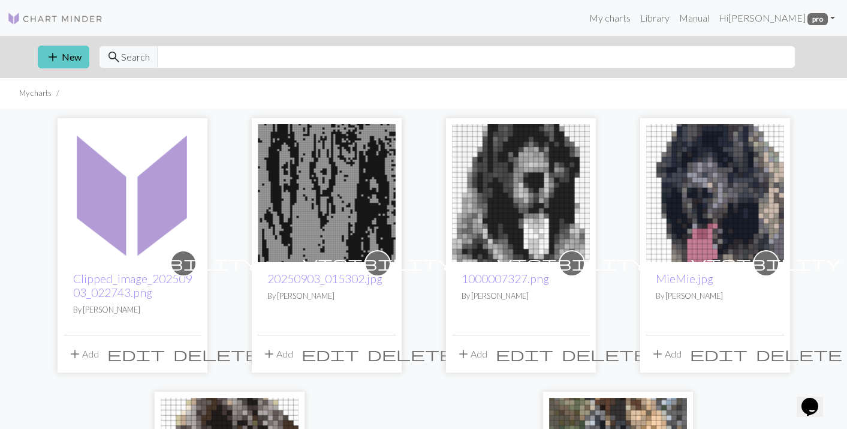
click at [71, 53] on button "add New" at bounding box center [64, 57] width 52 height 23
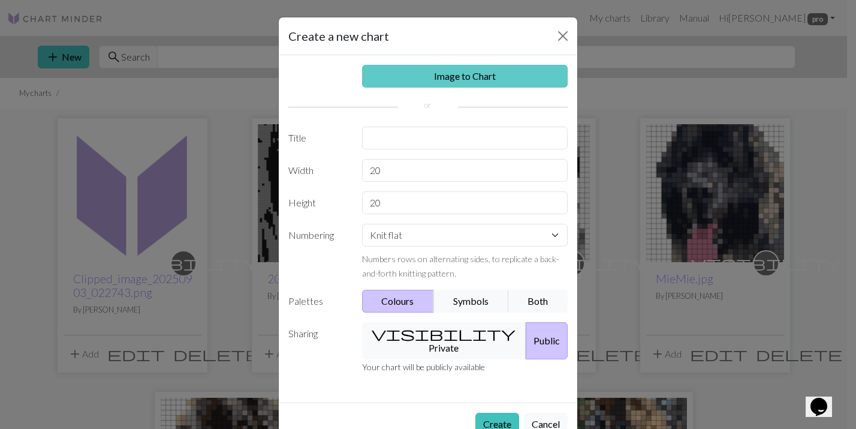
click at [437, 77] on link "Image to Chart" at bounding box center [465, 76] width 206 height 23
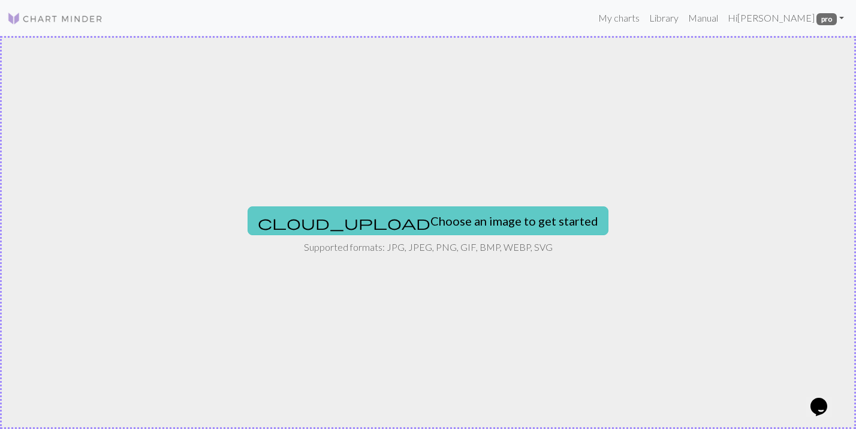
click at [436, 232] on button "cloud_upload Choose an image to get started" at bounding box center [428, 220] width 361 height 29
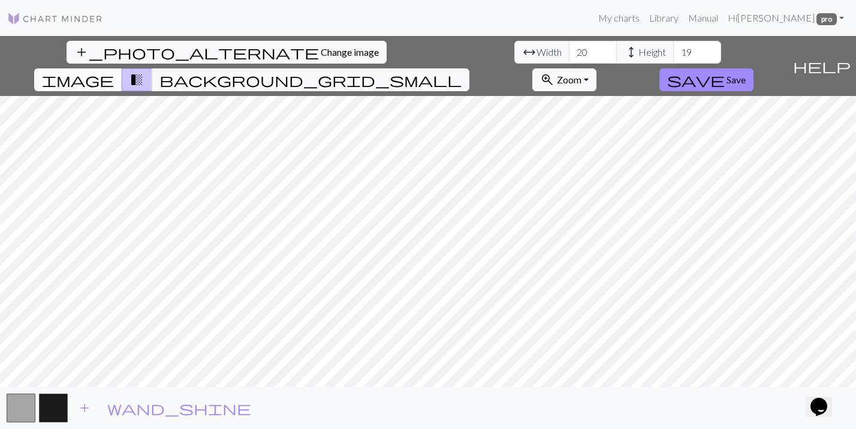
click at [122, 68] on button "image" at bounding box center [78, 79] width 88 height 23
click at [569, 49] on input "21" at bounding box center [593, 52] width 48 height 23
click at [569, 49] on input "22" at bounding box center [593, 52] width 48 height 23
click at [569, 49] on input "23" at bounding box center [593, 52] width 48 height 23
click at [569, 49] on input "24" at bounding box center [593, 52] width 48 height 23
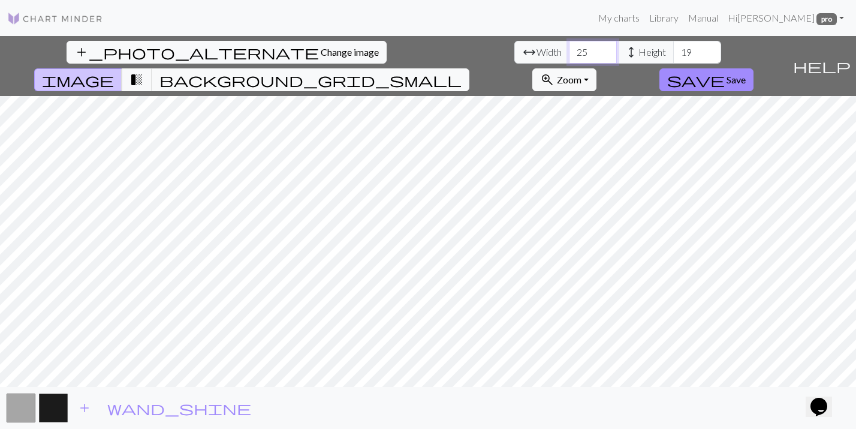
click at [569, 49] on input "25" at bounding box center [593, 52] width 48 height 23
click at [569, 49] on input "26" at bounding box center [593, 52] width 48 height 23
click at [569, 49] on input "27" at bounding box center [593, 52] width 48 height 23
click at [569, 49] on input "28" at bounding box center [593, 52] width 48 height 23
click at [569, 49] on input "29" at bounding box center [593, 52] width 48 height 23
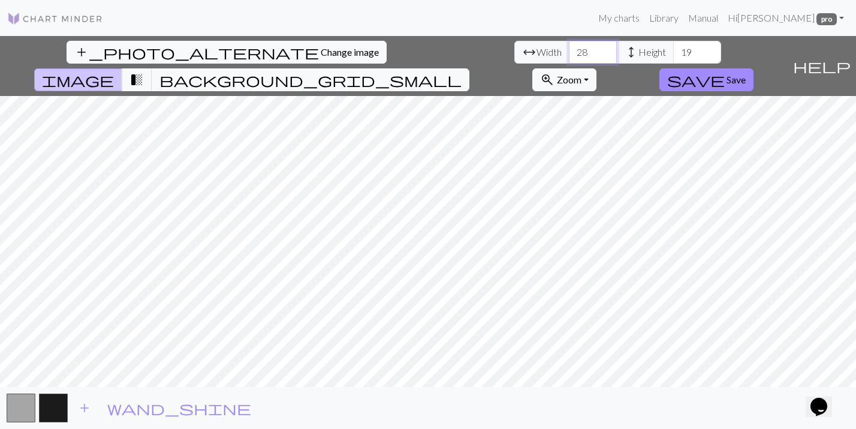
click at [569, 55] on input "28" at bounding box center [593, 52] width 48 height 23
type input "27"
click at [569, 55] on input "27" at bounding box center [593, 52] width 48 height 23
click at [673, 49] on input "20" at bounding box center [697, 52] width 48 height 23
click at [673, 49] on input "21" at bounding box center [697, 52] width 48 height 23
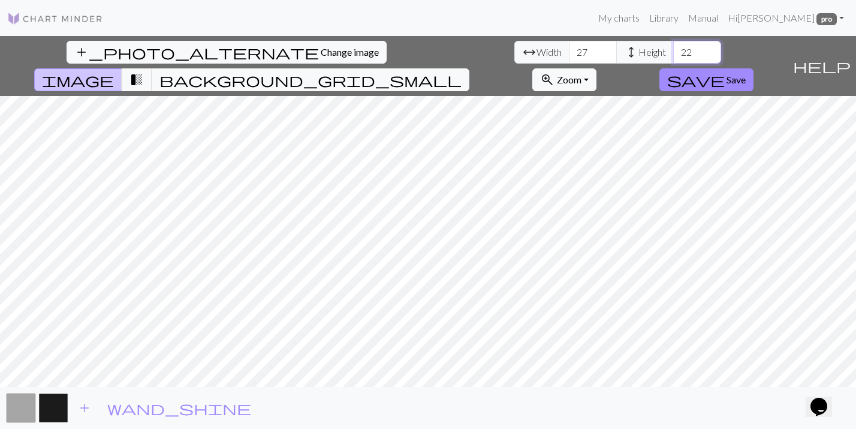
click at [673, 49] on input "22" at bounding box center [697, 52] width 48 height 23
click at [673, 49] on input "23" at bounding box center [697, 52] width 48 height 23
click at [673, 49] on input "24" at bounding box center [697, 52] width 48 height 23
click at [673, 49] on input "25" at bounding box center [697, 52] width 48 height 23
click at [673, 49] on input "26" at bounding box center [697, 52] width 48 height 23
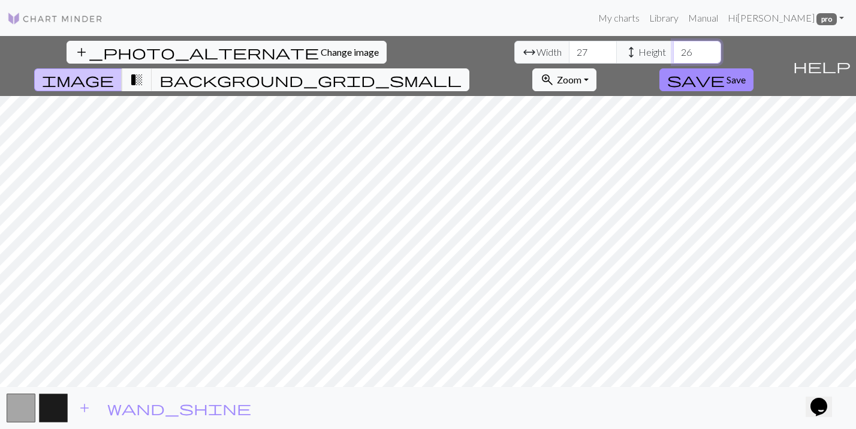
click at [673, 49] on input "27" at bounding box center [697, 52] width 48 height 23
click at [673, 49] on input "28" at bounding box center [697, 52] width 48 height 23
click at [673, 49] on input "29" at bounding box center [697, 52] width 48 height 23
click at [673, 49] on input "30" at bounding box center [697, 52] width 48 height 23
click at [673, 49] on input "31" at bounding box center [697, 52] width 48 height 23
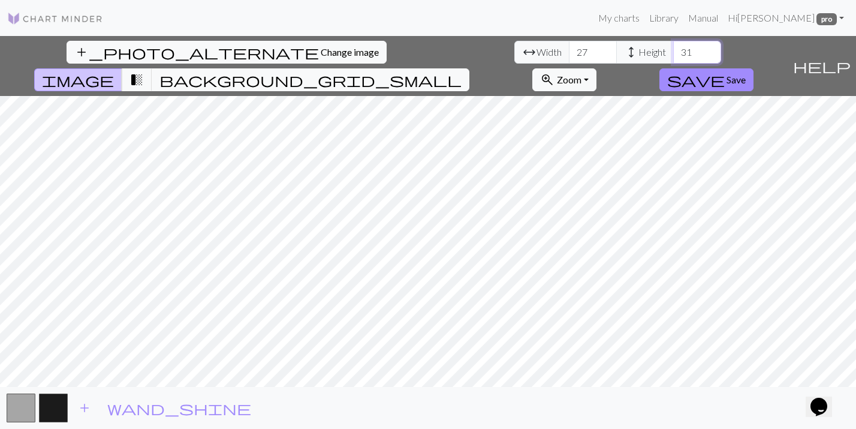
click at [673, 49] on input "32" at bounding box center [697, 52] width 48 height 23
click at [673, 49] on input "33" at bounding box center [697, 52] width 48 height 23
click at [673, 49] on input "34" at bounding box center [697, 52] width 48 height 23
click at [673, 49] on input "35" at bounding box center [697, 52] width 48 height 23
click at [673, 49] on input "36" at bounding box center [697, 52] width 48 height 23
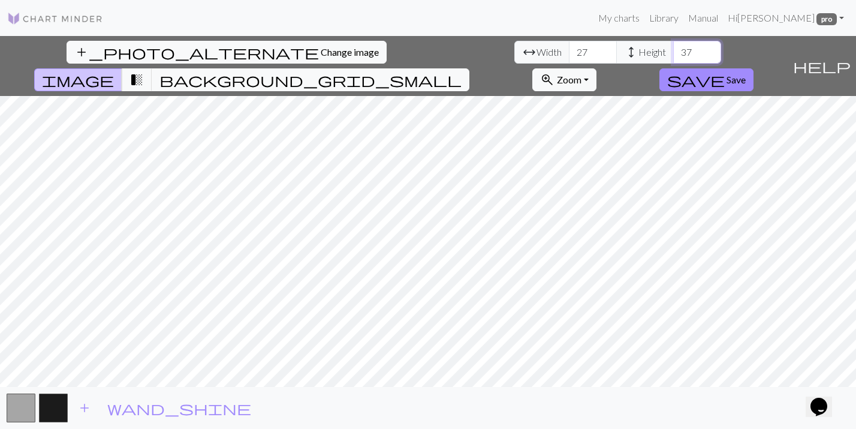
click at [673, 49] on input "37" at bounding box center [697, 52] width 48 height 23
click at [673, 49] on input "38" at bounding box center [697, 52] width 48 height 23
click at [673, 49] on input "39" at bounding box center [697, 52] width 48 height 23
type input "38"
click at [673, 56] on input "38" at bounding box center [697, 52] width 48 height 23
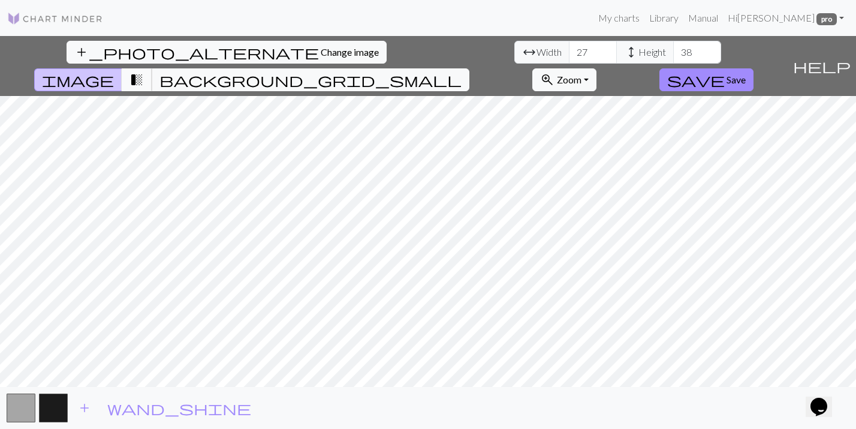
click at [144, 71] on span "transition_fade" at bounding box center [137, 79] width 14 height 17
click at [569, 49] on input "28" at bounding box center [593, 52] width 48 height 23
click at [569, 49] on input "29" at bounding box center [593, 52] width 48 height 23
type input "30"
click at [569, 49] on input "30" at bounding box center [593, 52] width 48 height 23
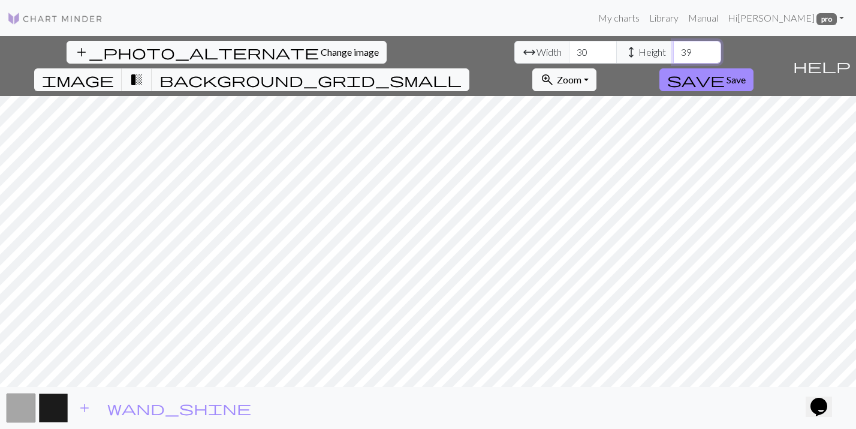
click at [673, 50] on input "39" at bounding box center [697, 52] width 48 height 23
click at [673, 50] on input "40" at bounding box center [697, 52] width 48 height 23
click at [673, 55] on input "39" at bounding box center [697, 52] width 48 height 23
type input "40"
click at [673, 46] on input "40" at bounding box center [697, 52] width 48 height 23
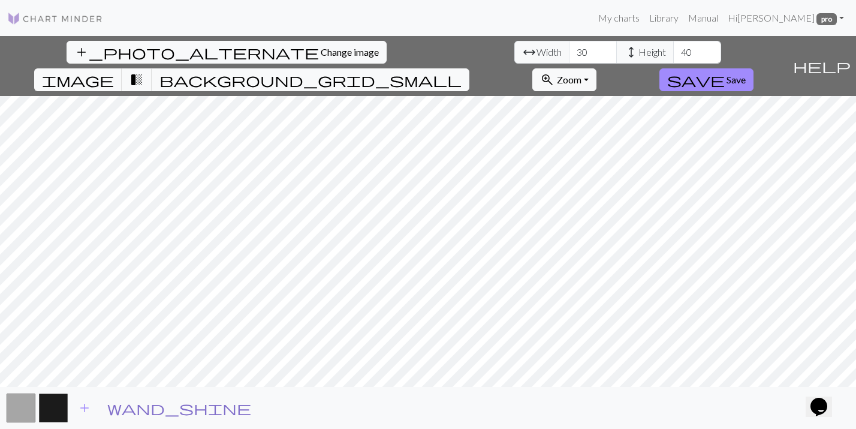
click at [112, 402] on span "wand_shine" at bounding box center [179, 407] width 144 height 17
click at [86, 404] on span "add" at bounding box center [84, 407] width 14 height 17
click at [117, 404] on span "add" at bounding box center [117, 407] width 14 height 17
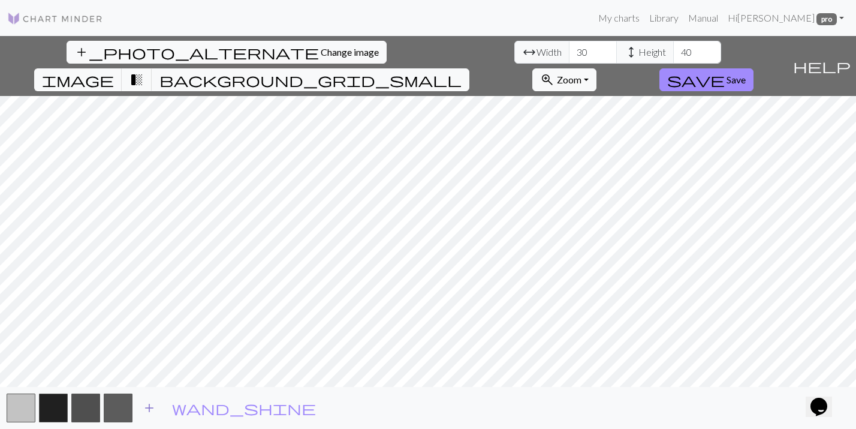
click at [145, 405] on span "add" at bounding box center [149, 407] width 14 height 17
click at [179, 406] on span "add" at bounding box center [181, 407] width 14 height 17
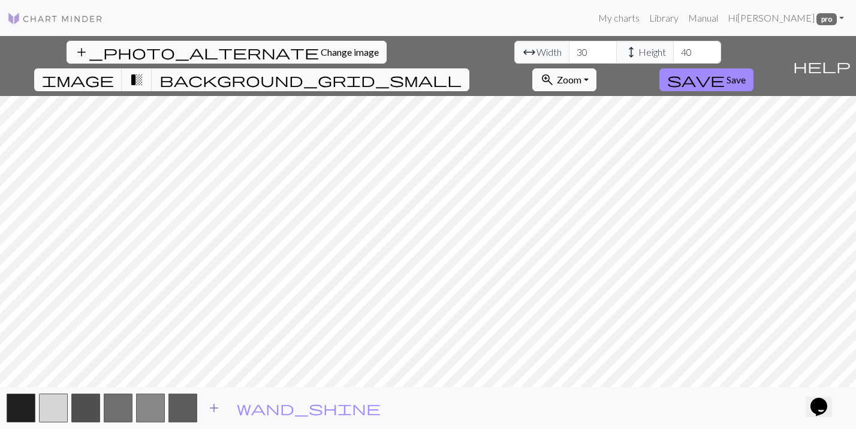
click at [215, 403] on span "add" at bounding box center [214, 407] width 14 height 17
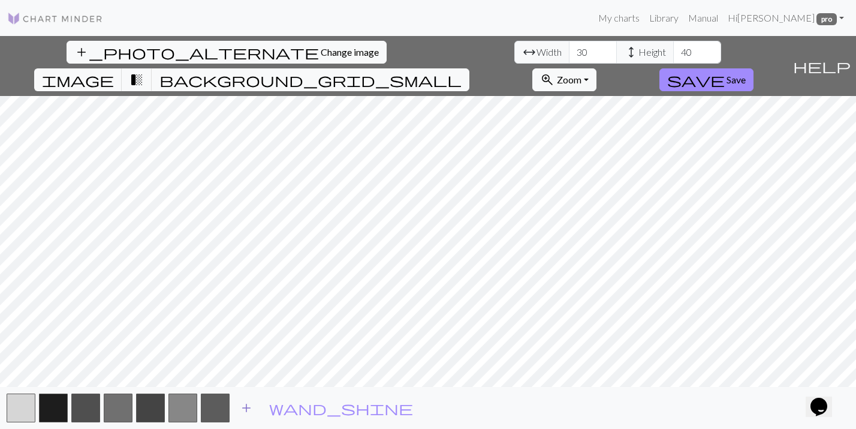
click at [255, 403] on button "add" at bounding box center [246, 407] width 30 height 23
click at [280, 408] on span "add" at bounding box center [279, 407] width 14 height 17
click at [309, 407] on span "add" at bounding box center [311, 407] width 14 height 17
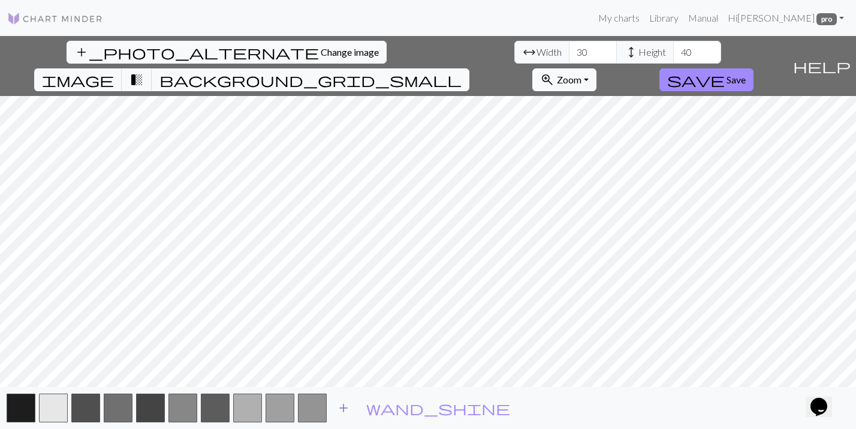
click at [341, 407] on span "add" at bounding box center [343, 407] width 14 height 17
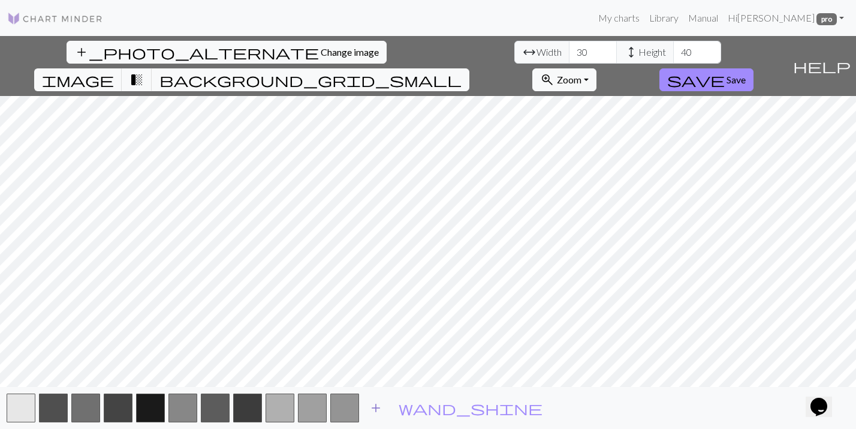
click at [377, 405] on span "add" at bounding box center [376, 407] width 14 height 17
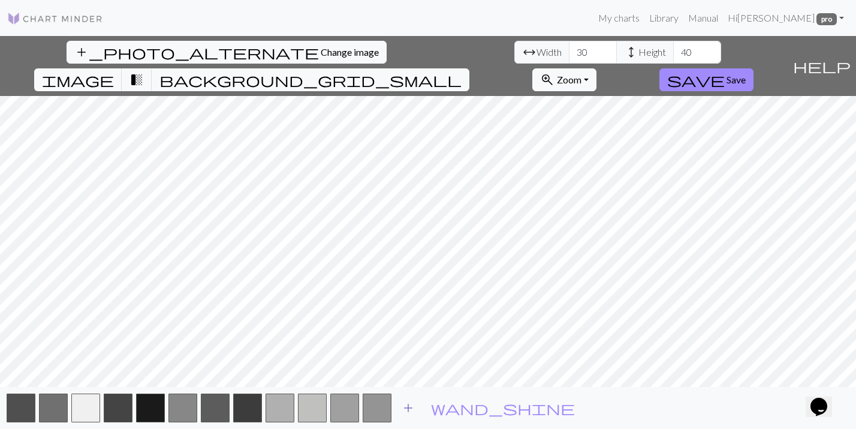
click at [409, 408] on span "add" at bounding box center [408, 407] width 14 height 17
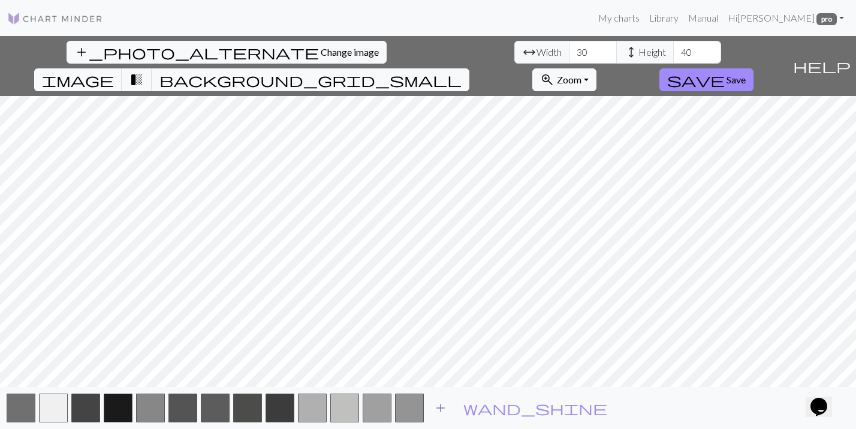
click at [440, 408] on span "add" at bounding box center [441, 407] width 14 height 17
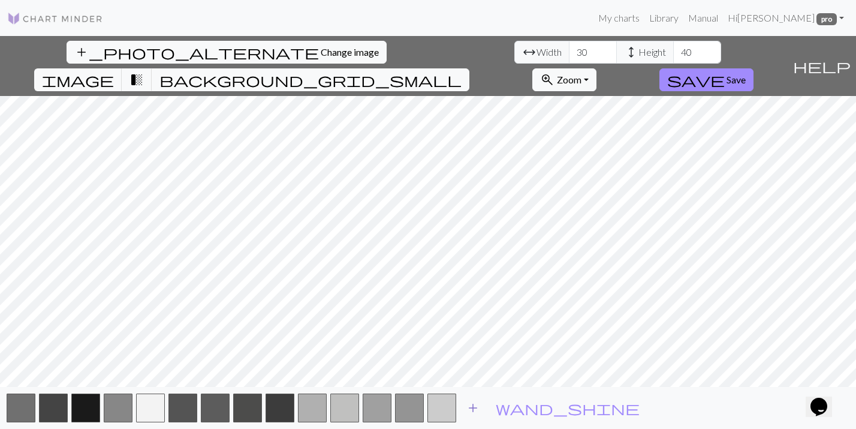
click at [466, 406] on span "add" at bounding box center [473, 407] width 14 height 17
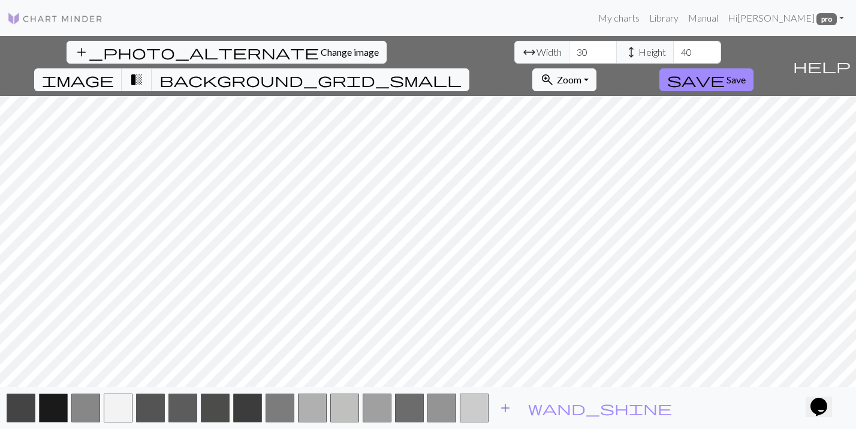
click at [503, 405] on span "add" at bounding box center [505, 407] width 14 height 17
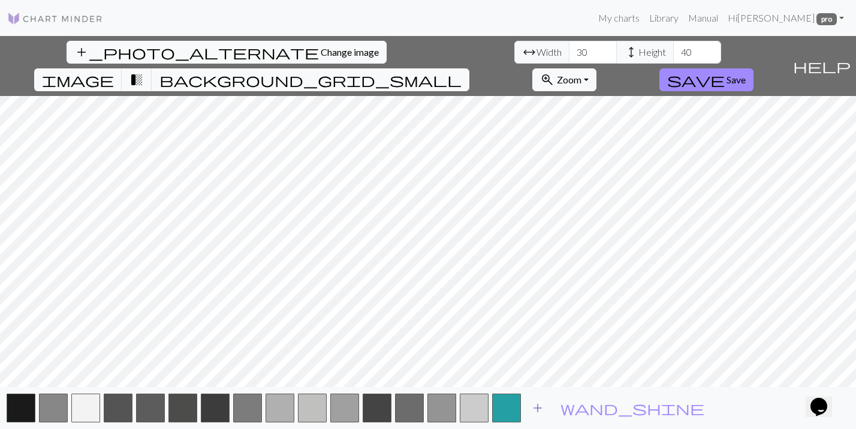
click at [540, 406] on span "add" at bounding box center [538, 407] width 14 height 17
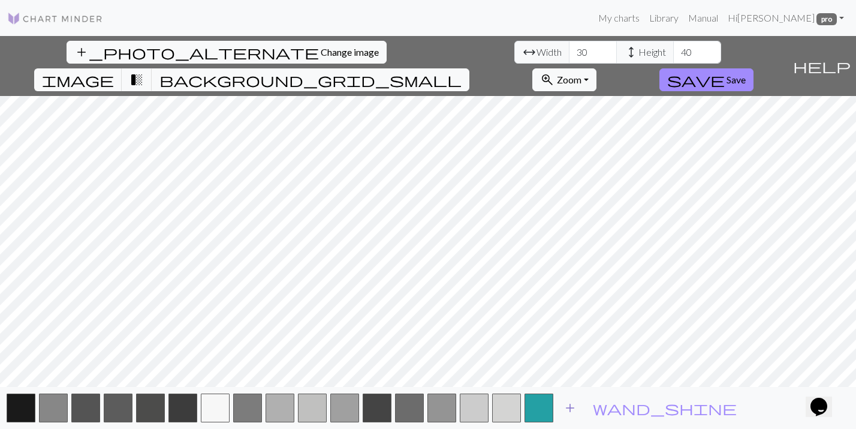
click at [558, 408] on button "add" at bounding box center [570, 407] width 30 height 23
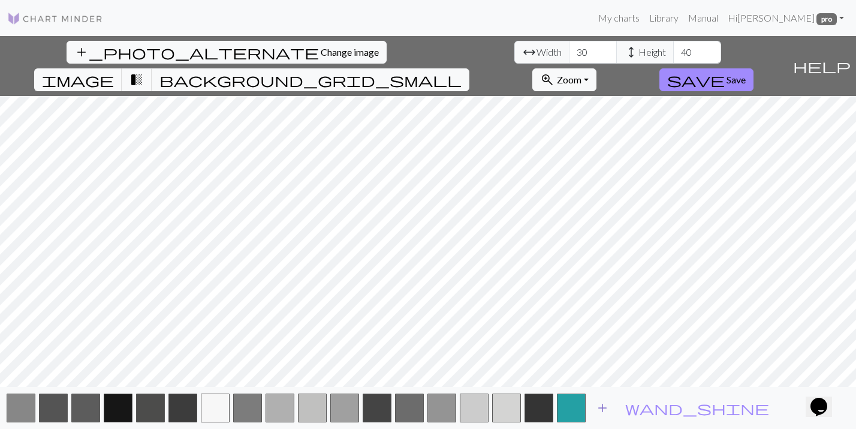
click at [594, 410] on button "add" at bounding box center [603, 407] width 30 height 23
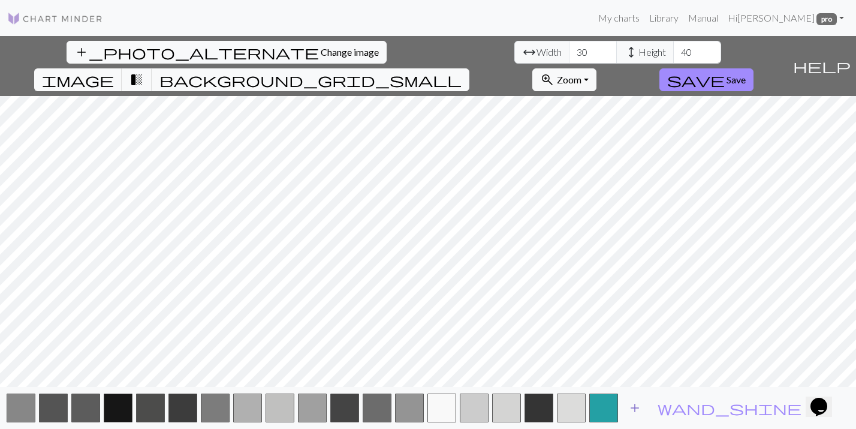
click at [630, 405] on span "add" at bounding box center [635, 407] width 14 height 17
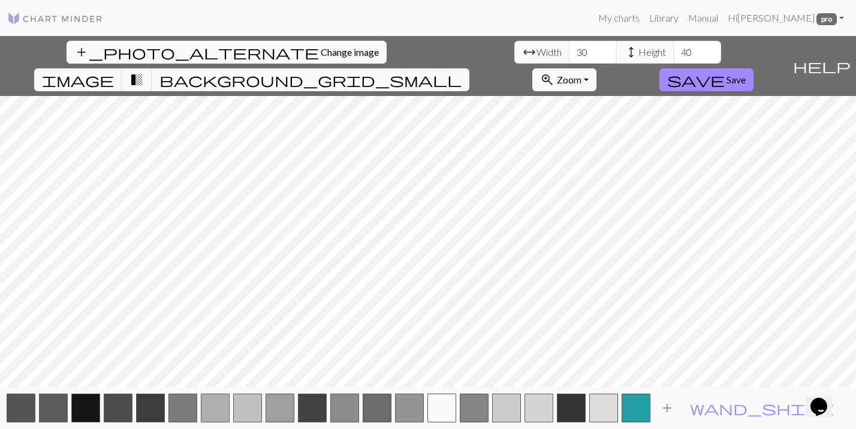
click at [664, 408] on span "add" at bounding box center [667, 407] width 14 height 17
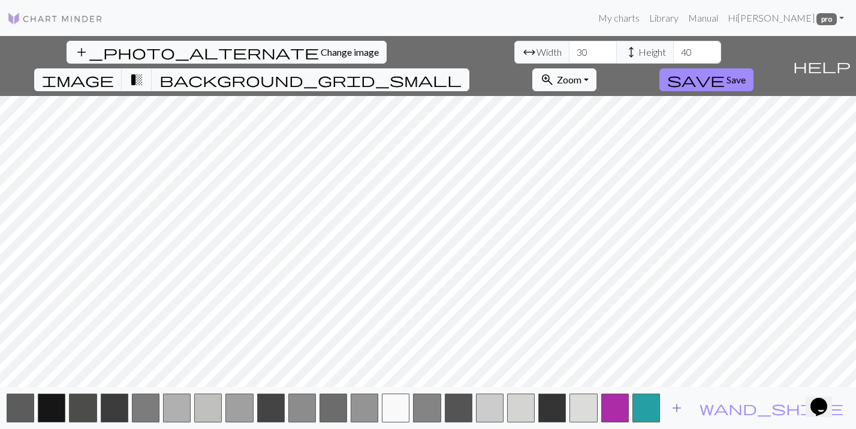
click at [684, 407] on span "add" at bounding box center [677, 407] width 14 height 17
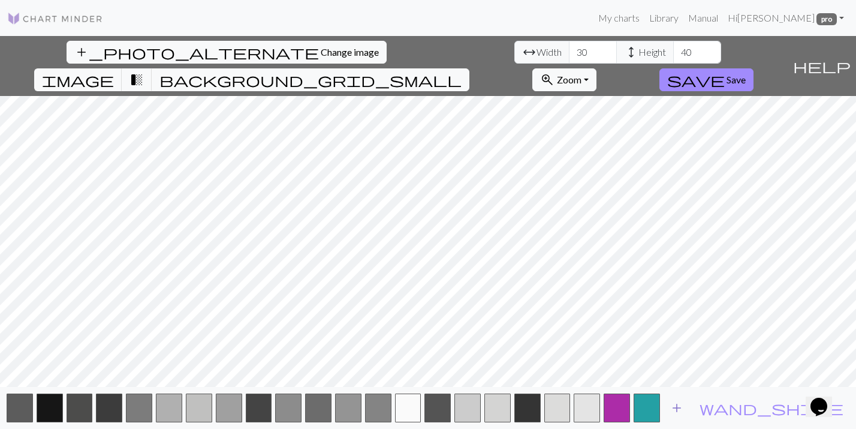
click at [684, 407] on span "add" at bounding box center [677, 407] width 14 height 17
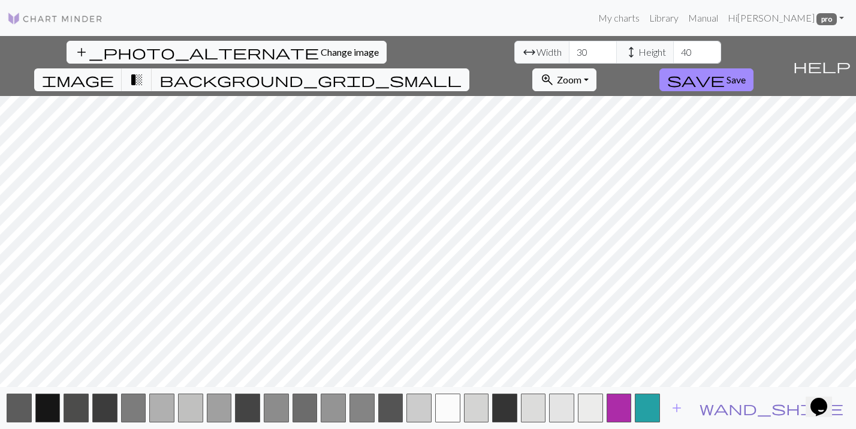
click at [796, 408] on span "wand_shine" at bounding box center [772, 407] width 144 height 17
click at [660, 402] on button "button" at bounding box center [647, 407] width 25 height 29
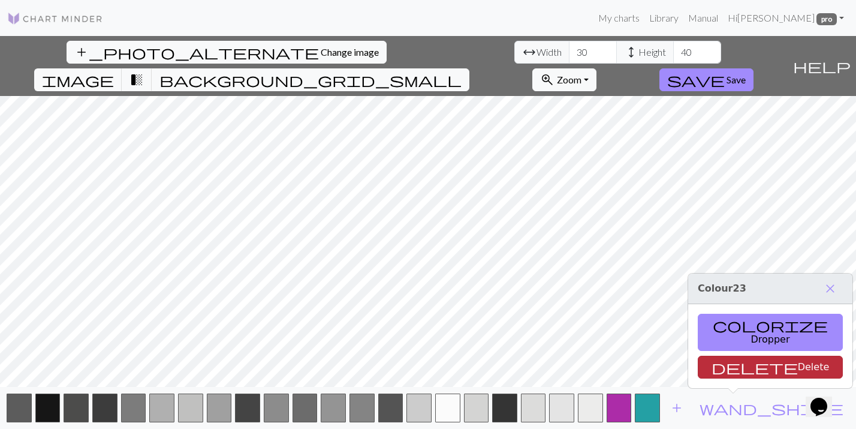
click at [735, 368] on button "delete Delete" at bounding box center [770, 367] width 145 height 23
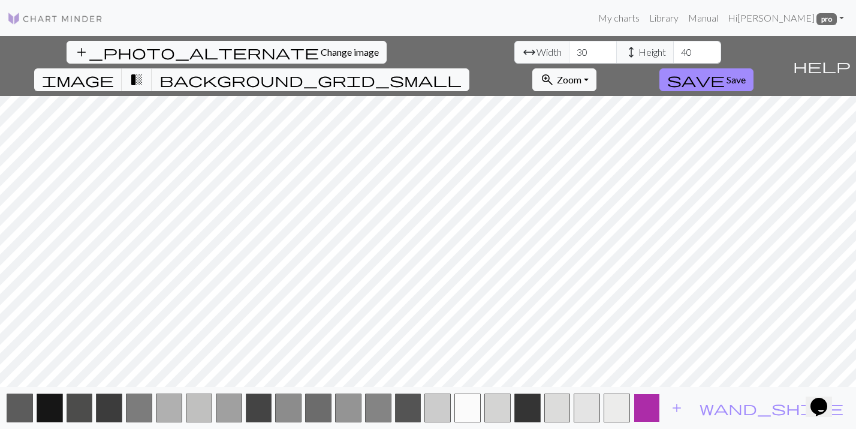
click at [660, 412] on button "button" at bounding box center [647, 407] width 26 height 29
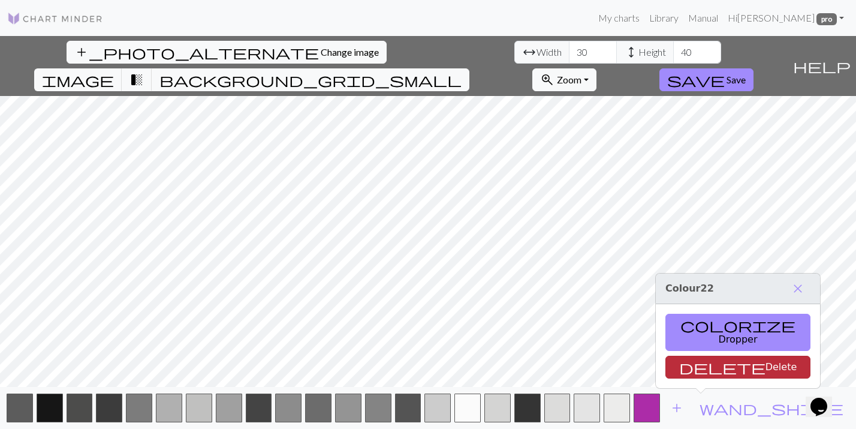
click at [701, 370] on button "delete Delete" at bounding box center [738, 367] width 145 height 23
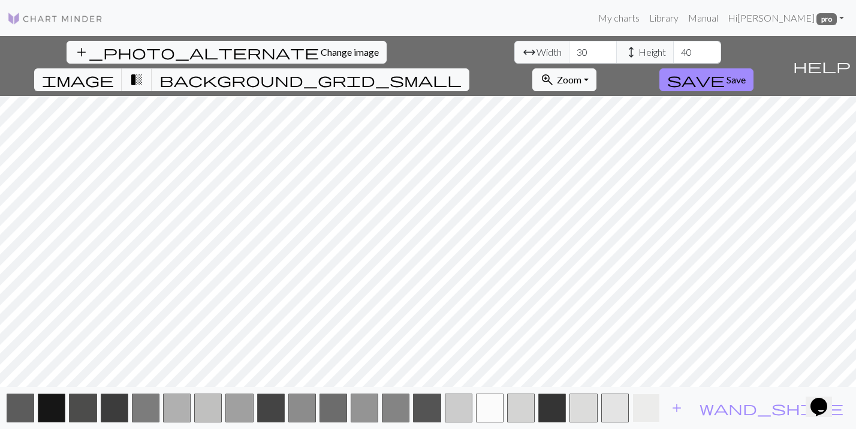
click at [660, 407] on button "button" at bounding box center [647, 407] width 28 height 29
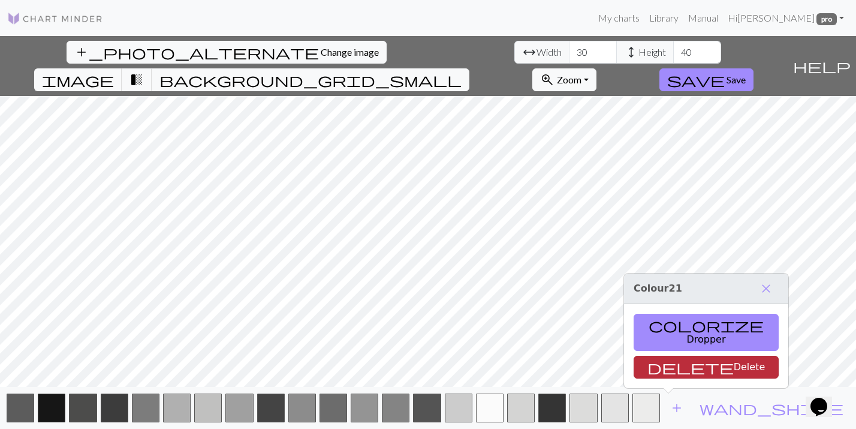
click at [662, 368] on button "delete Delete" at bounding box center [706, 367] width 145 height 23
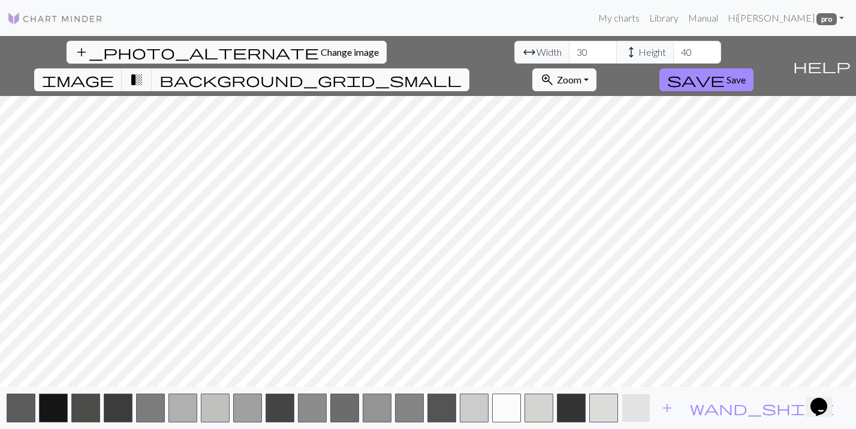
click at [637, 405] on button "button" at bounding box center [636, 407] width 29 height 29
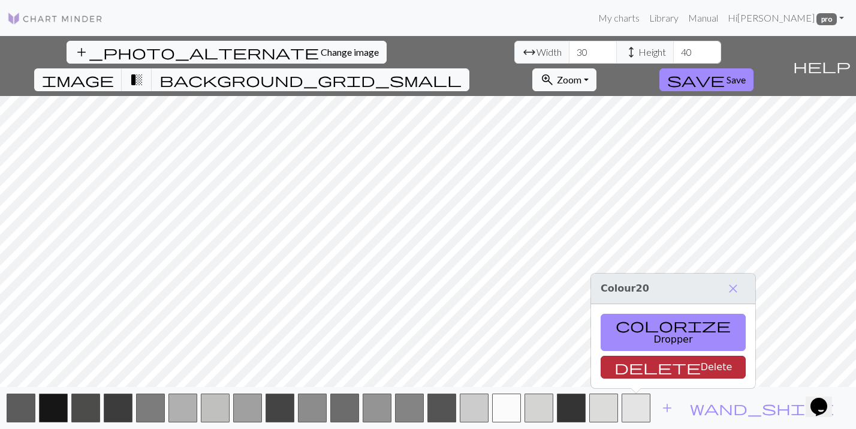
click at [637, 370] on button "delete Delete" at bounding box center [673, 367] width 145 height 23
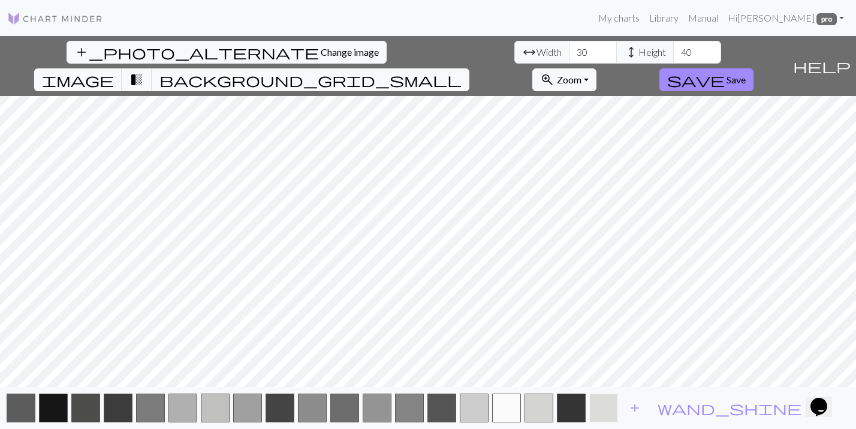
click at [610, 408] on button "button" at bounding box center [603, 407] width 29 height 29
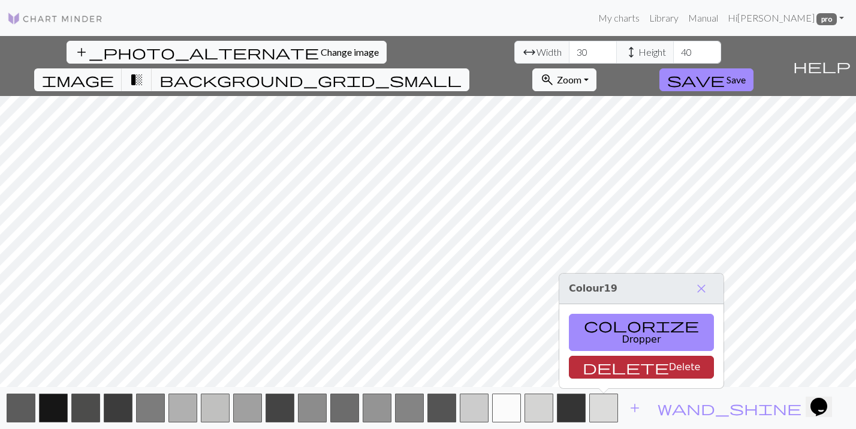
click at [612, 364] on button "delete Delete" at bounding box center [641, 367] width 145 height 23
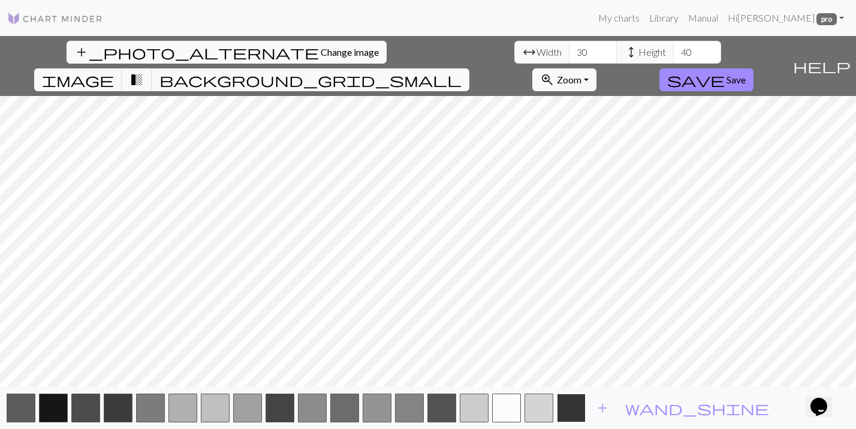
click at [570, 410] on button "button" at bounding box center [571, 407] width 29 height 29
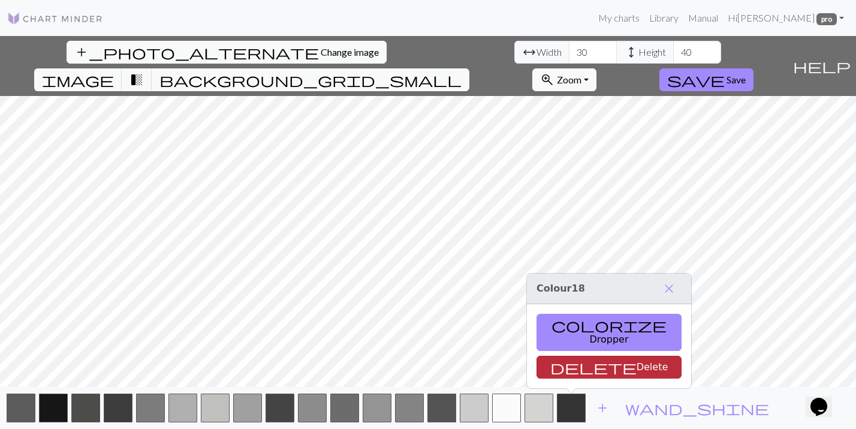
click at [570, 368] on button "delete Delete" at bounding box center [609, 367] width 145 height 23
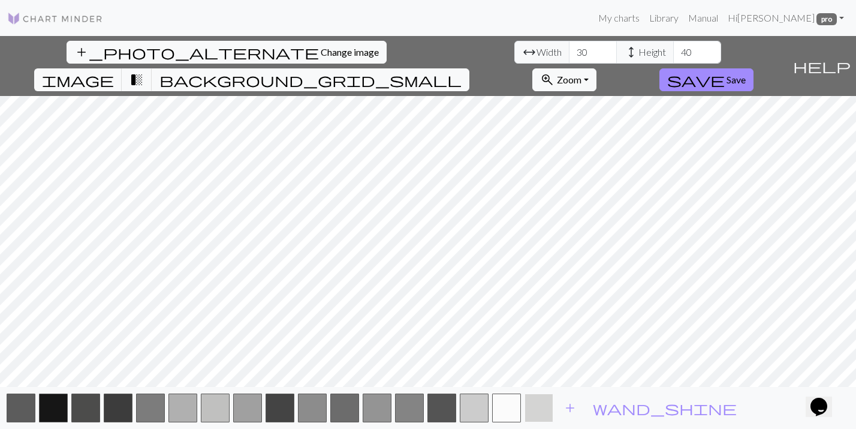
click at [538, 409] on button "button" at bounding box center [539, 407] width 29 height 29
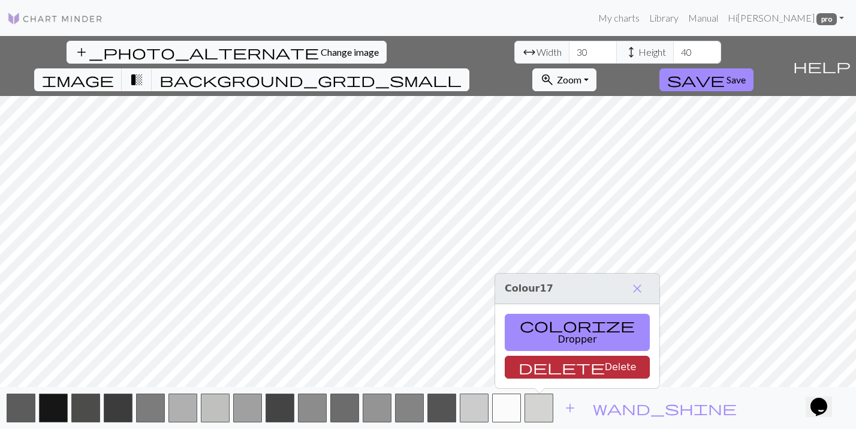
click at [543, 370] on button "delete Delete" at bounding box center [577, 367] width 145 height 23
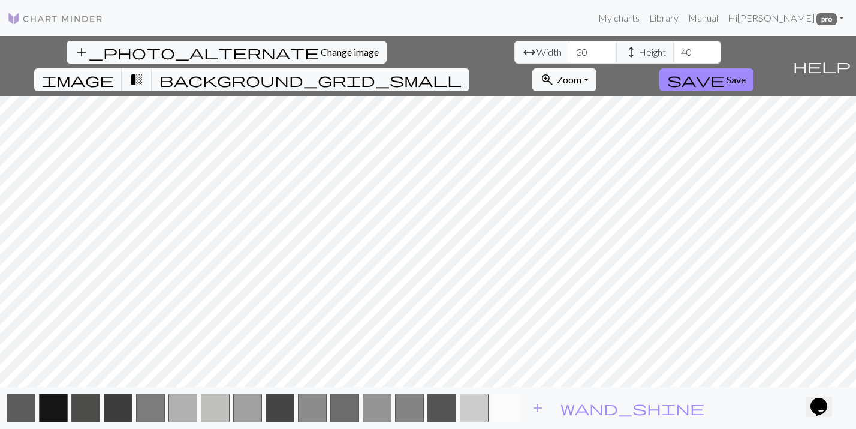
click at [513, 407] on button "button" at bounding box center [506, 407] width 29 height 29
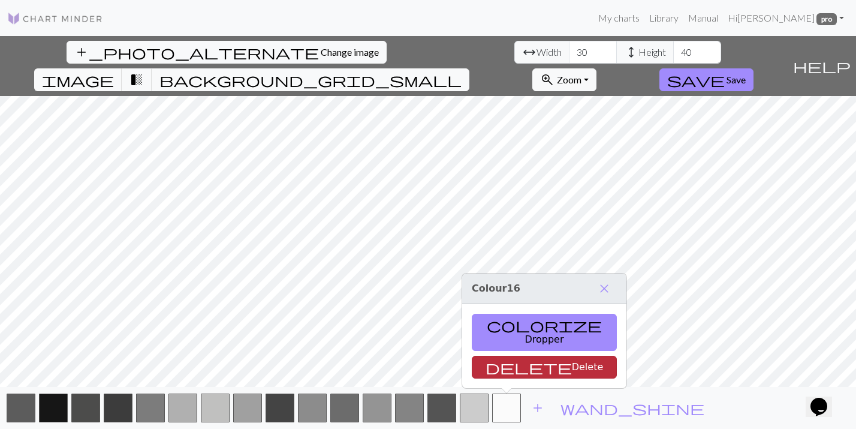
click at [519, 364] on button "delete Delete" at bounding box center [544, 367] width 145 height 23
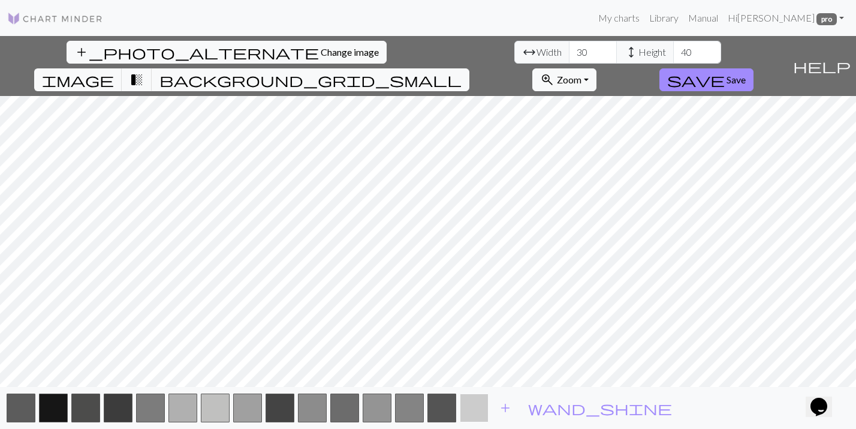
click at [481, 407] on button "button" at bounding box center [474, 407] width 29 height 29
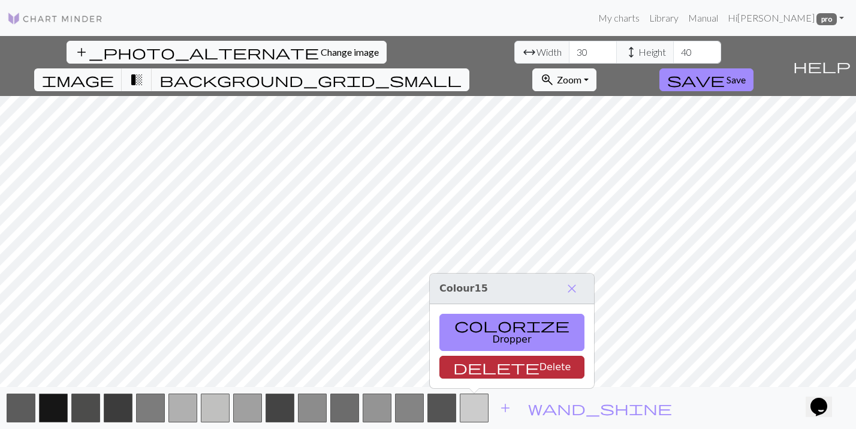
click at [492, 362] on button "delete Delete" at bounding box center [512, 367] width 145 height 23
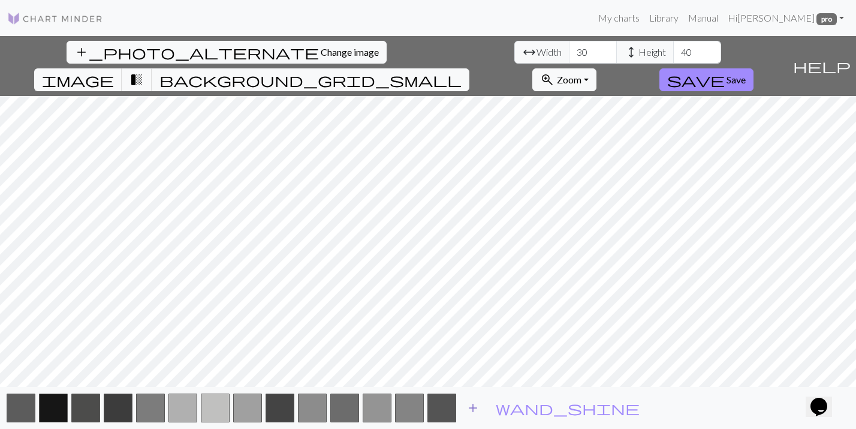
click at [476, 406] on span "add" at bounding box center [473, 407] width 14 height 17
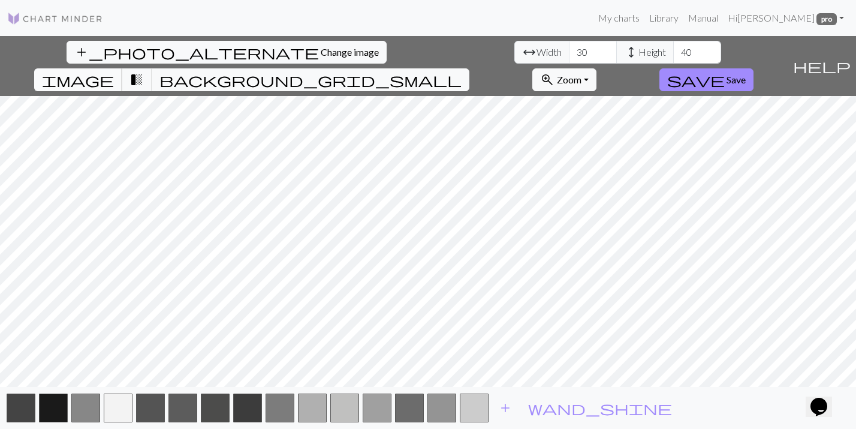
click at [122, 68] on button "image" at bounding box center [78, 79] width 88 height 23
click at [144, 71] on span "transition_fade" at bounding box center [137, 79] width 14 height 17
click at [746, 74] on span "Save" at bounding box center [736, 79] width 19 height 11
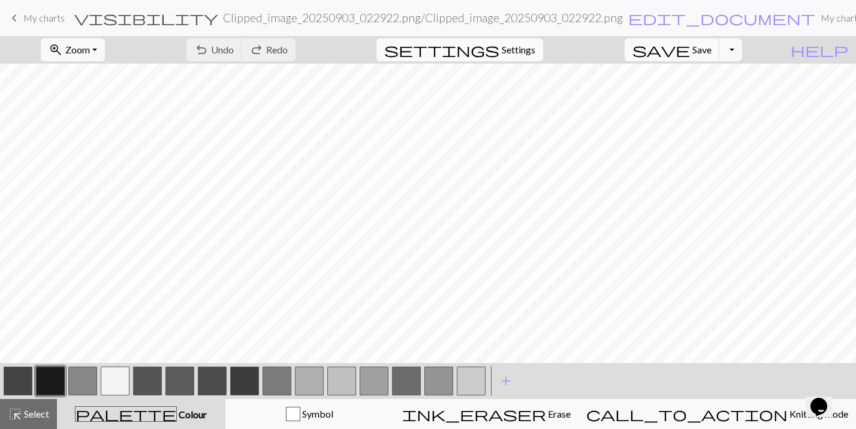
click at [515, 50] on button "settings Settings" at bounding box center [460, 49] width 167 height 23
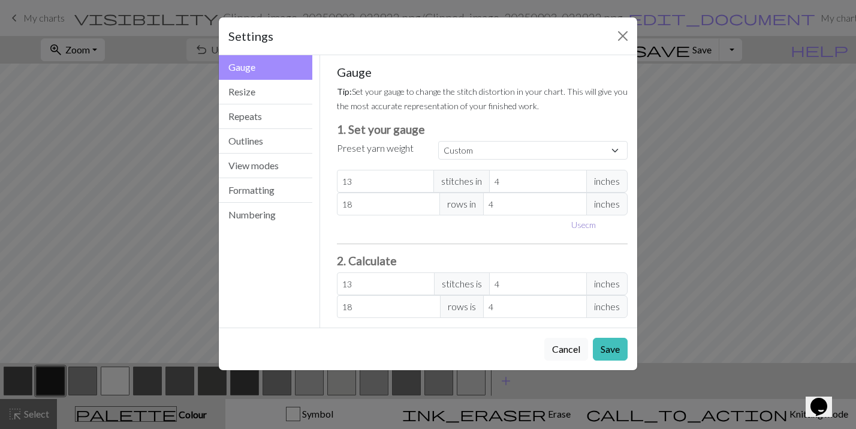
click at [586, 228] on button "Use cm" at bounding box center [583, 224] width 35 height 19
type input "10.16"
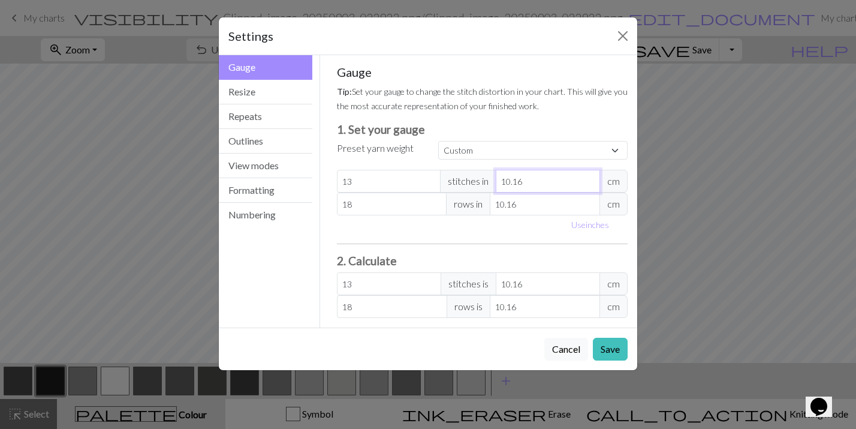
click at [571, 179] on input "10.16" at bounding box center [548, 181] width 104 height 23
type input "10.1"
type input "13.08"
type input "10"
type input "13.21"
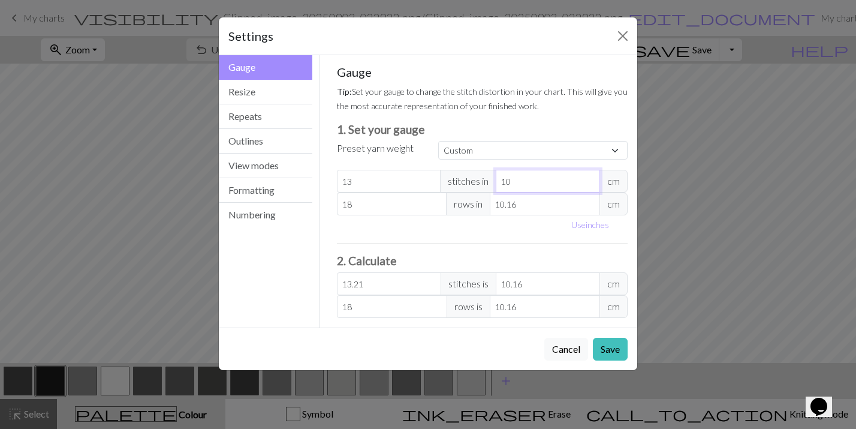
type input "10"
click at [529, 209] on input "10.16" at bounding box center [545, 203] width 110 height 23
type input "10.1"
type input "18.11"
type input "10"
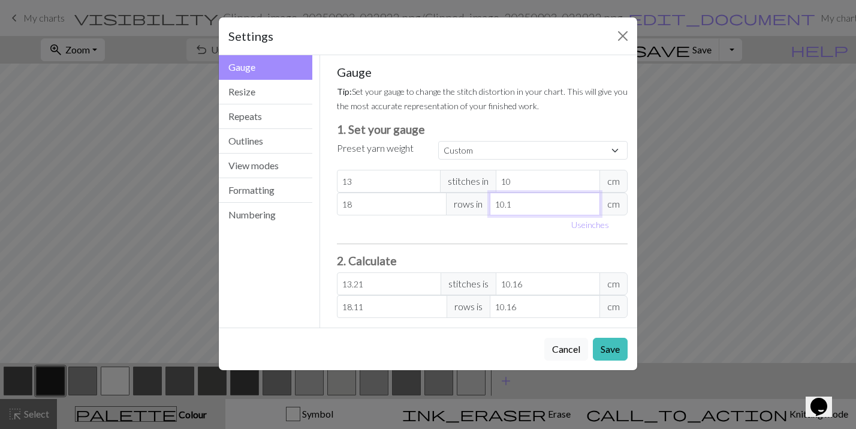
type input "18.29"
type input "10"
type input "14"
click at [429, 178] on input "14" at bounding box center [389, 181] width 104 height 23
type input "14.22"
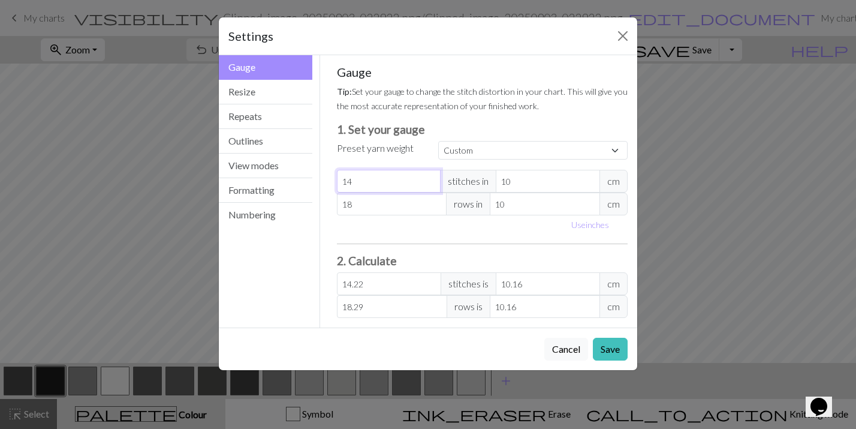
type input "15"
click at [429, 178] on input "15" at bounding box center [389, 181] width 104 height 23
type input "15.24"
type input "16"
click at [429, 178] on input "16" at bounding box center [389, 181] width 104 height 23
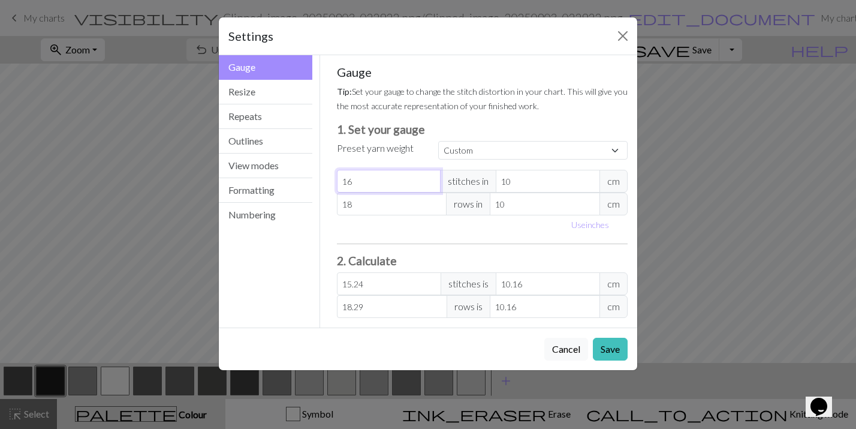
type input "16.26"
type input "17"
click at [429, 178] on input "17" at bounding box center [389, 181] width 104 height 23
type input "17.27"
type input "18"
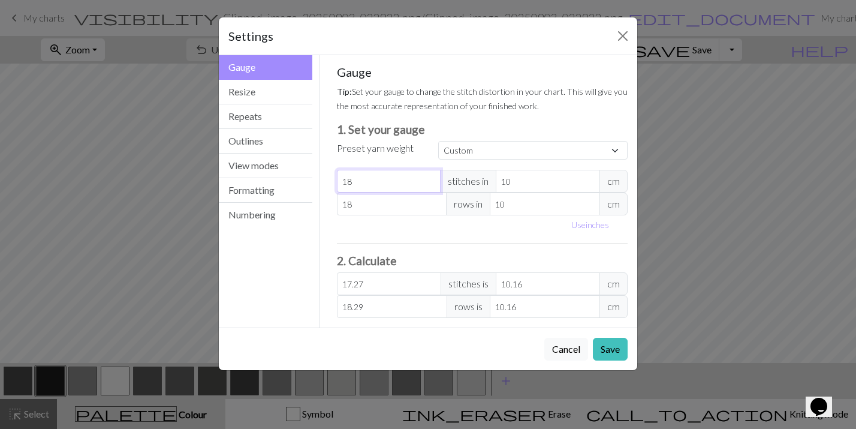
click at [429, 178] on input "18" at bounding box center [389, 181] width 104 height 23
type input "18.29"
type input "19"
click at [429, 178] on input "19" at bounding box center [389, 181] width 104 height 23
type input "19.3"
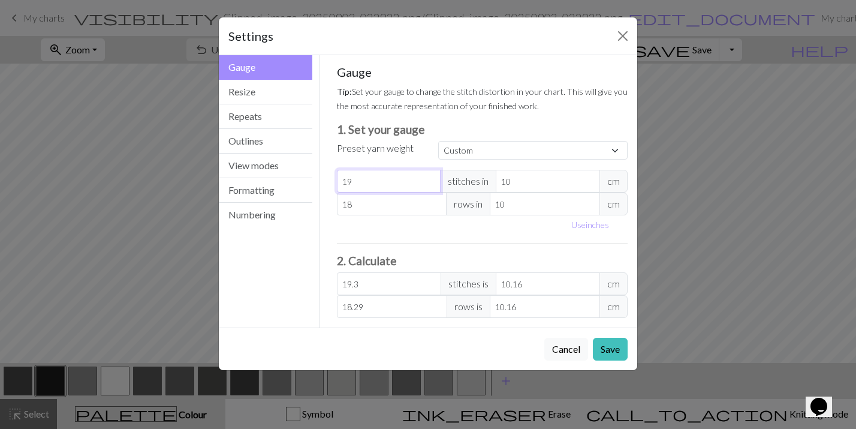
type input "20"
click at [429, 178] on input "20" at bounding box center [389, 181] width 104 height 23
type input "20.32"
type input "21"
click at [429, 178] on input "21" at bounding box center [389, 181] width 104 height 23
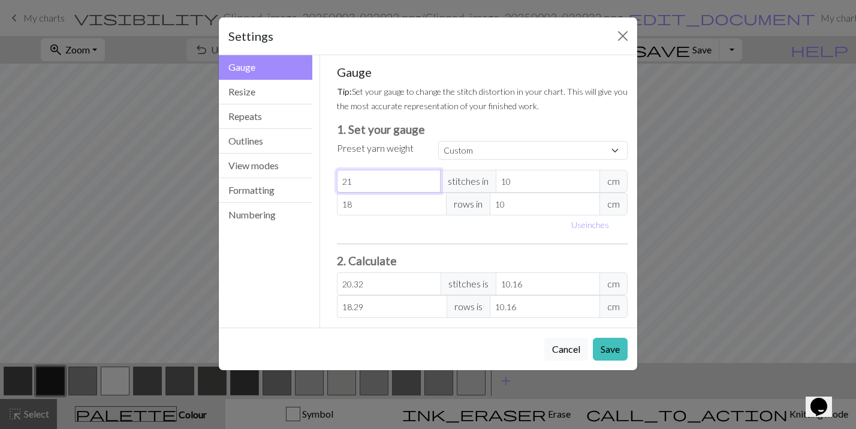
type input "21.34"
type input "22"
click at [429, 178] on input "22" at bounding box center [389, 181] width 104 height 23
type input "22.35"
type input "23"
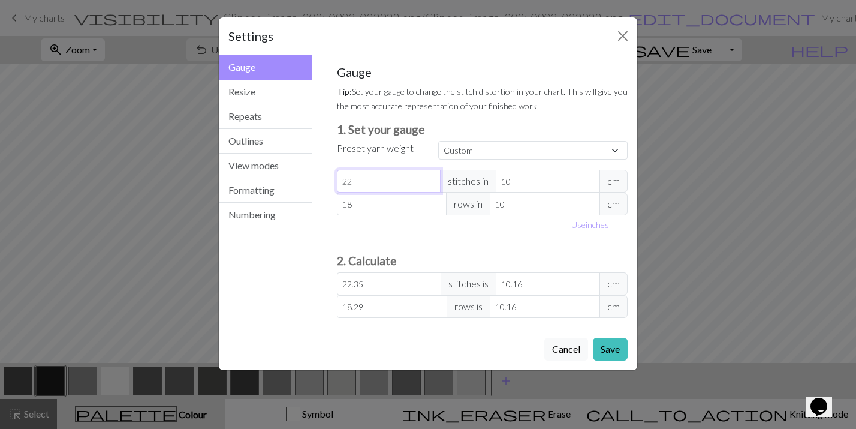
click at [429, 178] on input "23" at bounding box center [389, 181] width 104 height 23
type input "23.37"
type input "24"
click at [429, 178] on input "24" at bounding box center [389, 181] width 104 height 23
type input "24.38"
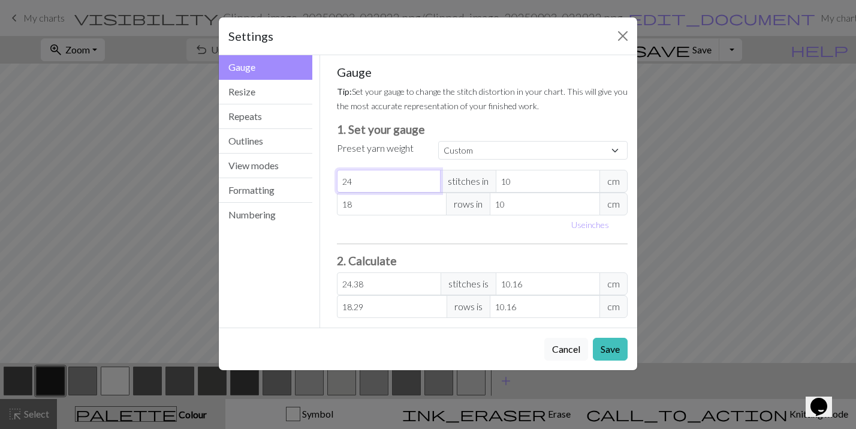
type input "25"
click at [429, 178] on input "25" at bounding box center [389, 181] width 104 height 23
type input "25.4"
type input "26"
click at [429, 178] on input "26" at bounding box center [389, 181] width 104 height 23
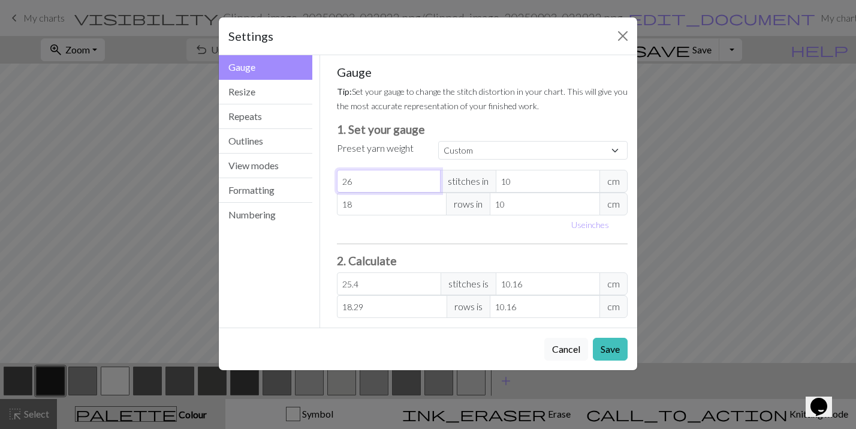
type input "26.42"
type input "19"
click at [437, 201] on input "19" at bounding box center [392, 203] width 110 height 23
type input "19.3"
type input "20"
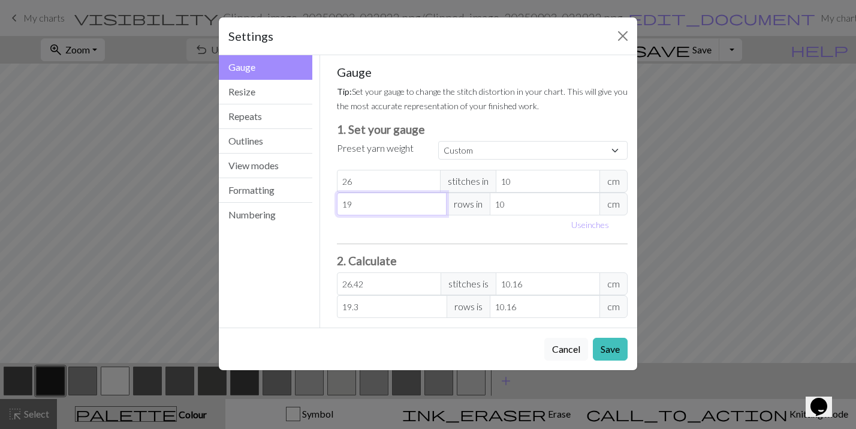
click at [437, 201] on input "20" at bounding box center [392, 203] width 110 height 23
type input "20.32"
type input "21"
click at [437, 201] on input "21" at bounding box center [392, 203] width 110 height 23
type input "21.34"
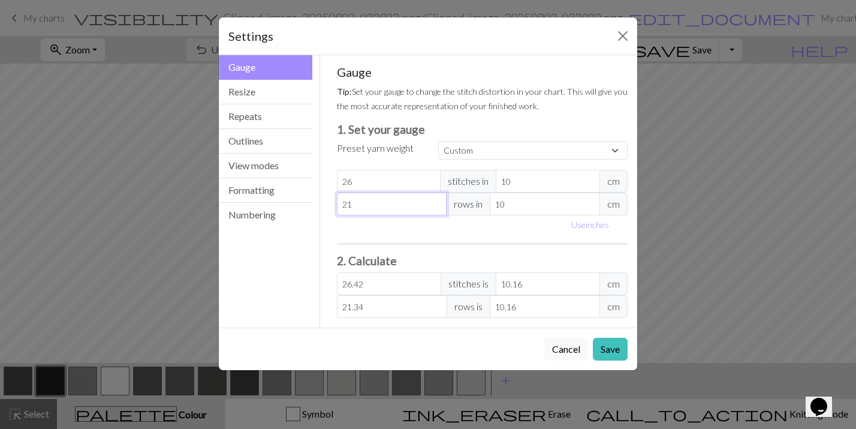
type input "22"
click at [437, 201] on input "22" at bounding box center [392, 203] width 110 height 23
type input "22.35"
type input "23"
click at [437, 201] on input "23" at bounding box center [392, 203] width 110 height 23
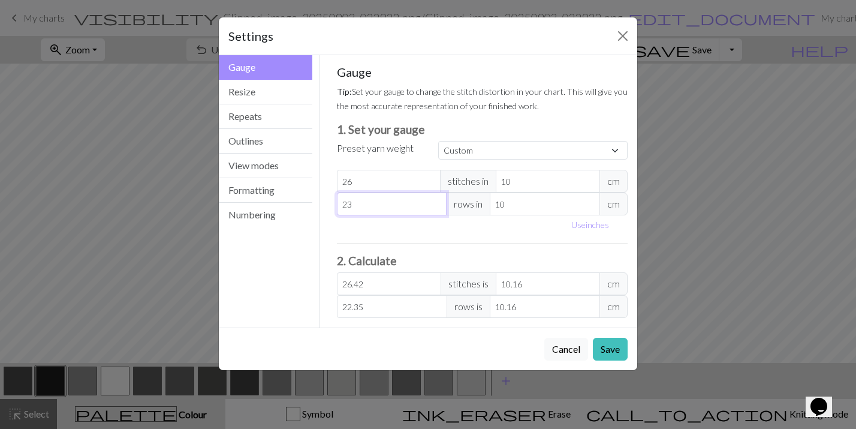
type input "23.37"
type input "24"
click at [437, 201] on input "24" at bounding box center [392, 203] width 110 height 23
type input "24.38"
type input "25"
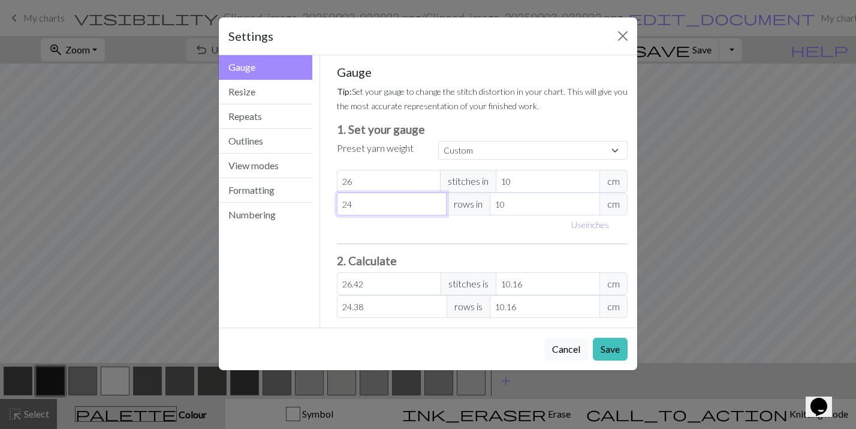
click at [437, 201] on input "25" at bounding box center [392, 203] width 110 height 23
type input "25.4"
type input "26"
click at [437, 201] on input "26" at bounding box center [392, 203] width 110 height 23
type input "26.42"
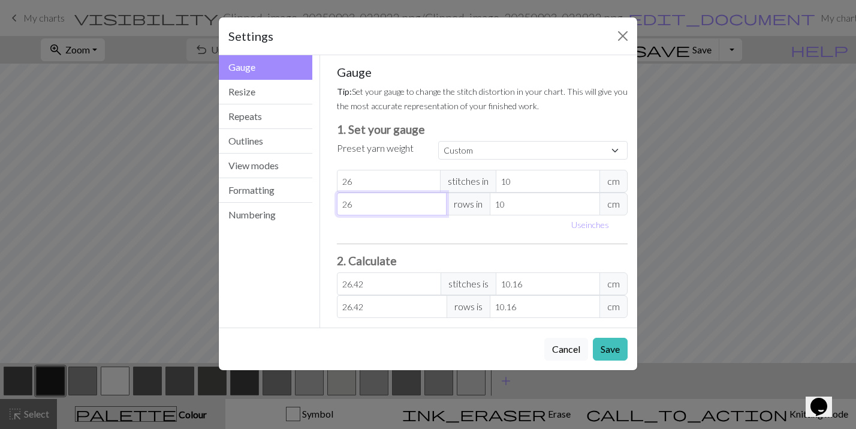
type input "27"
click at [437, 201] on input "27" at bounding box center [392, 203] width 110 height 23
type input "27.43"
type input "28"
click at [437, 201] on input "28" at bounding box center [392, 203] width 110 height 23
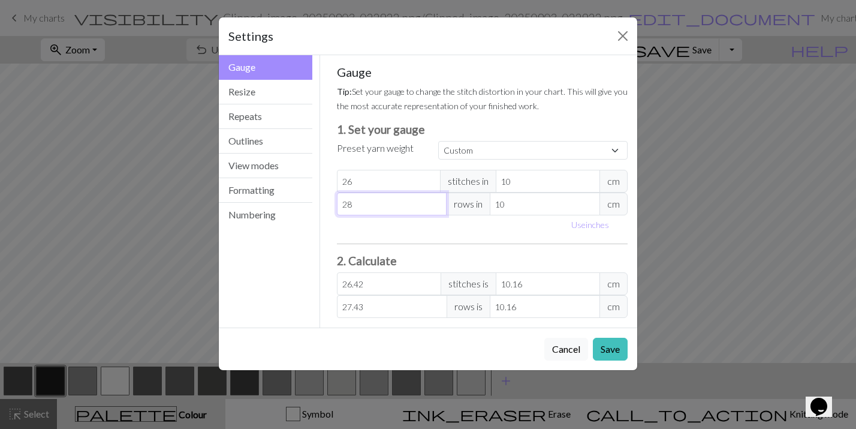
type input "28.45"
type input "29"
click at [437, 201] on input "29" at bounding box center [392, 203] width 110 height 23
type input "29.46"
type input "30"
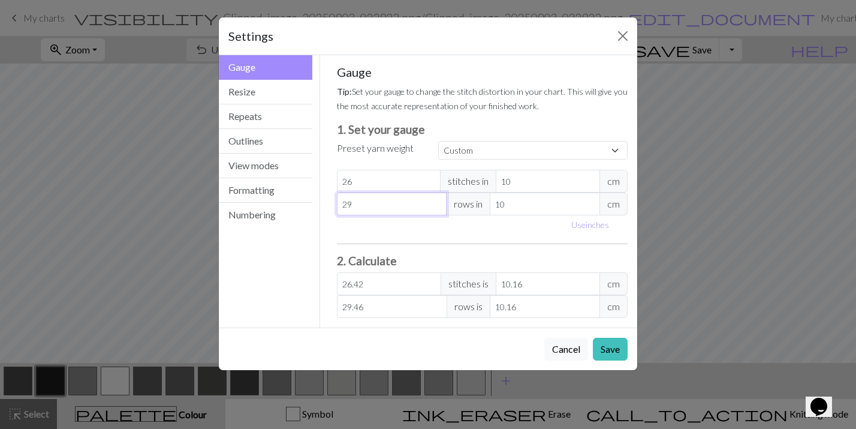
click at [437, 201] on input "30" at bounding box center [392, 203] width 110 height 23
type input "30.48"
type input "31"
click at [437, 201] on input "31" at bounding box center [392, 203] width 110 height 23
type input "31.5"
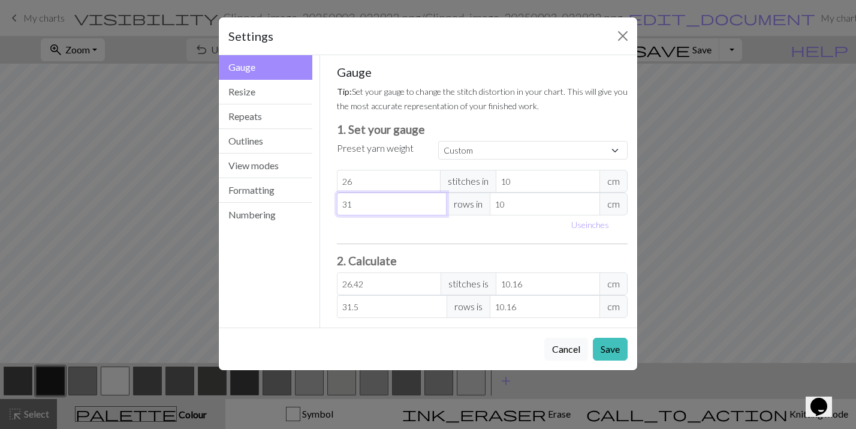
type input "32"
click at [437, 201] on input "32" at bounding box center [392, 203] width 110 height 23
type input "32.51"
click at [610, 351] on button "Save" at bounding box center [610, 349] width 35 height 23
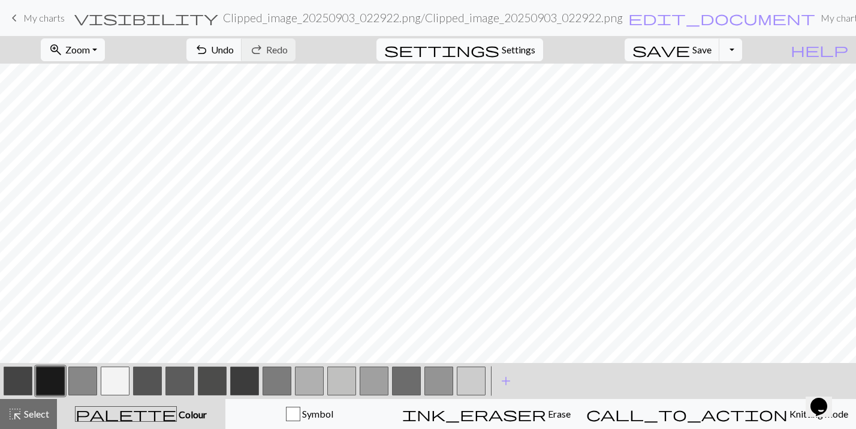
click at [522, 55] on span "Settings" at bounding box center [519, 50] width 34 height 14
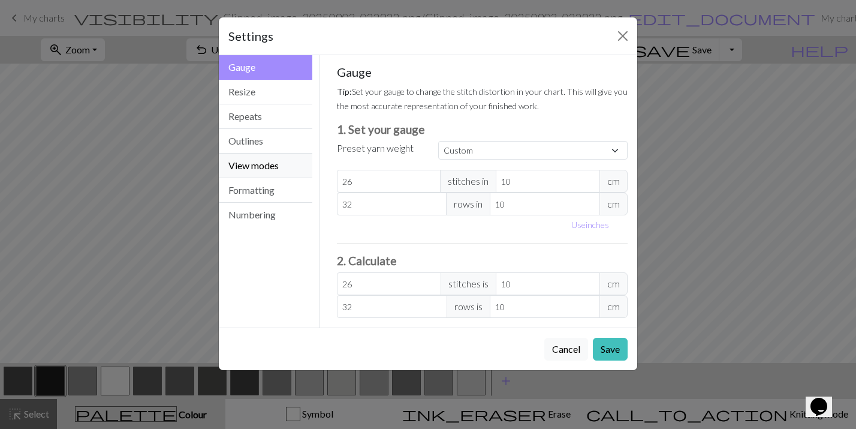
click at [277, 174] on button "View modes" at bounding box center [266, 165] width 94 height 25
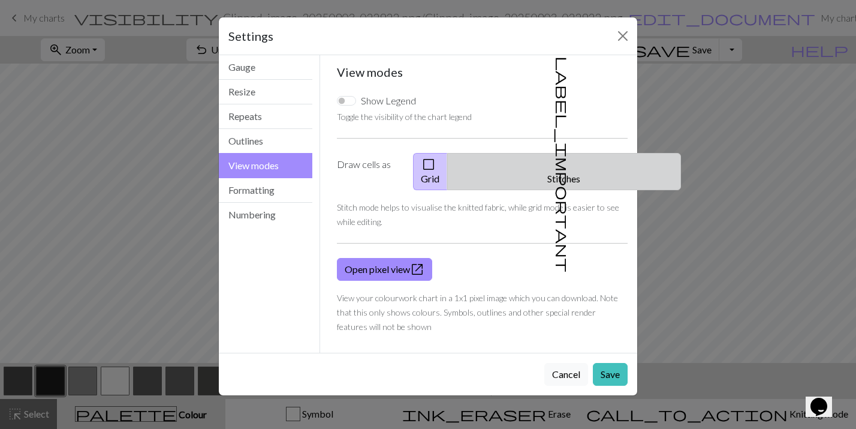
click at [570, 166] on button "label_important Stitches" at bounding box center [564, 171] width 234 height 37
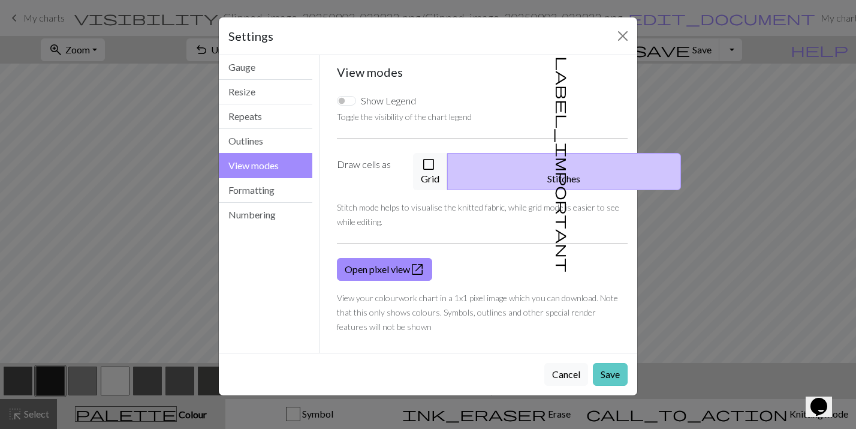
click at [615, 363] on button "Save" at bounding box center [610, 374] width 35 height 23
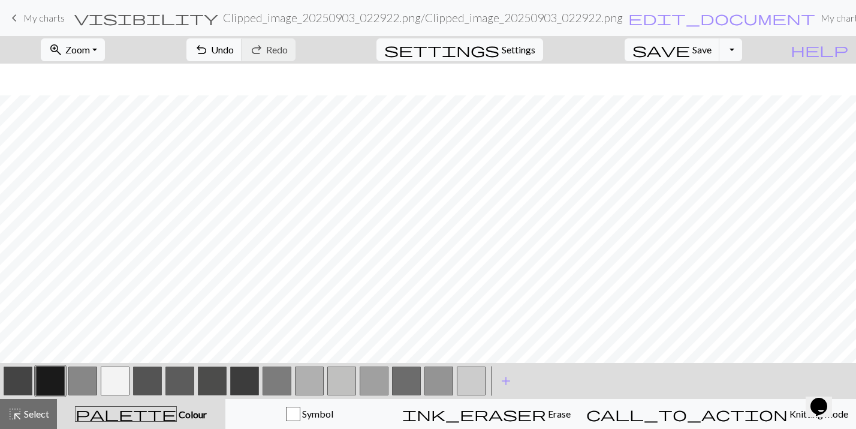
scroll to position [32, 0]
